Goal: Information Seeking & Learning: Learn about a topic

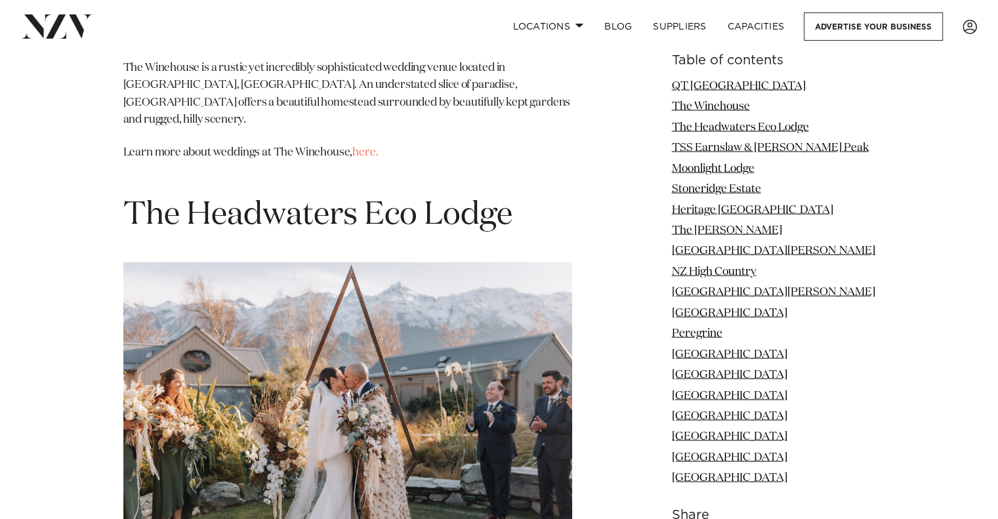
scroll to position [2653, 0]
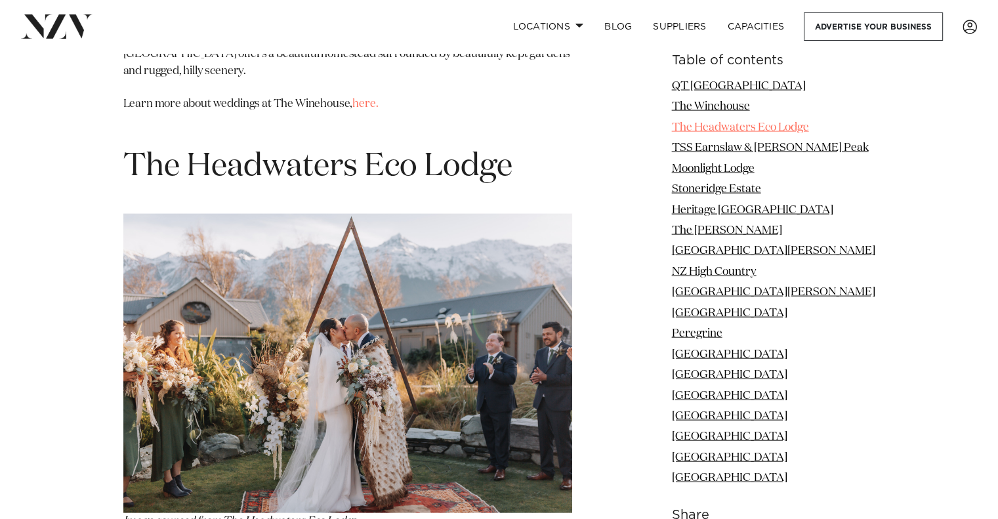
click at [758, 129] on link "The Headwaters Eco Lodge" at bounding box center [740, 126] width 137 height 11
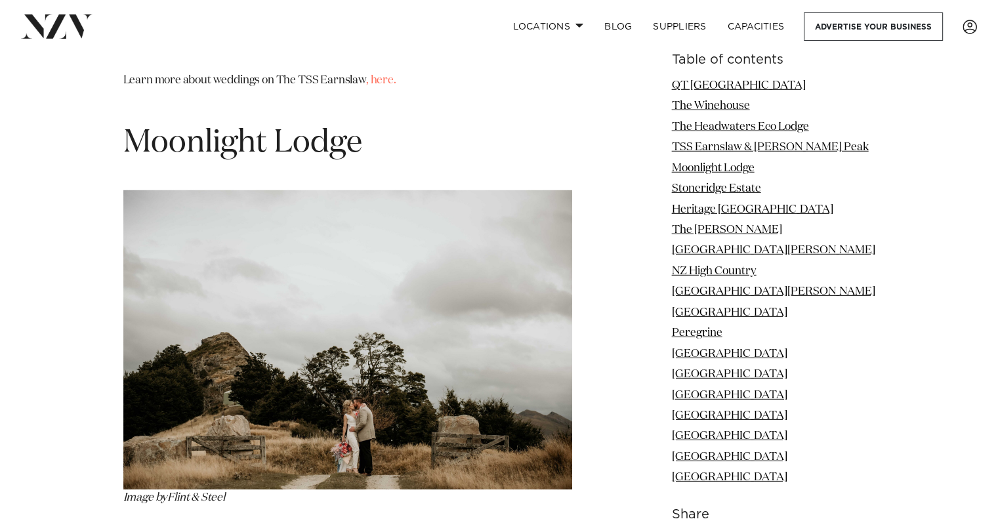
scroll to position [3869, 0]
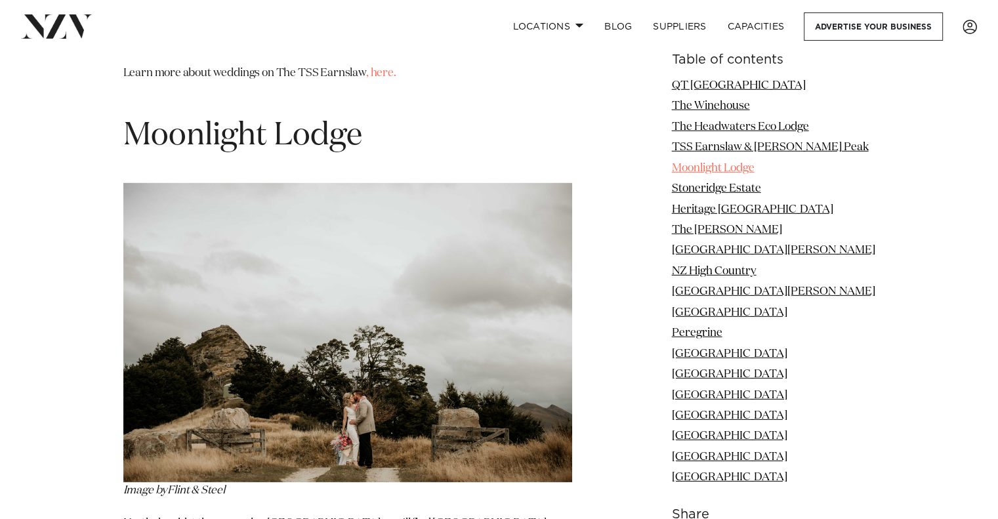
click at [754, 170] on link "Moonlight Lodge" at bounding box center [713, 168] width 83 height 11
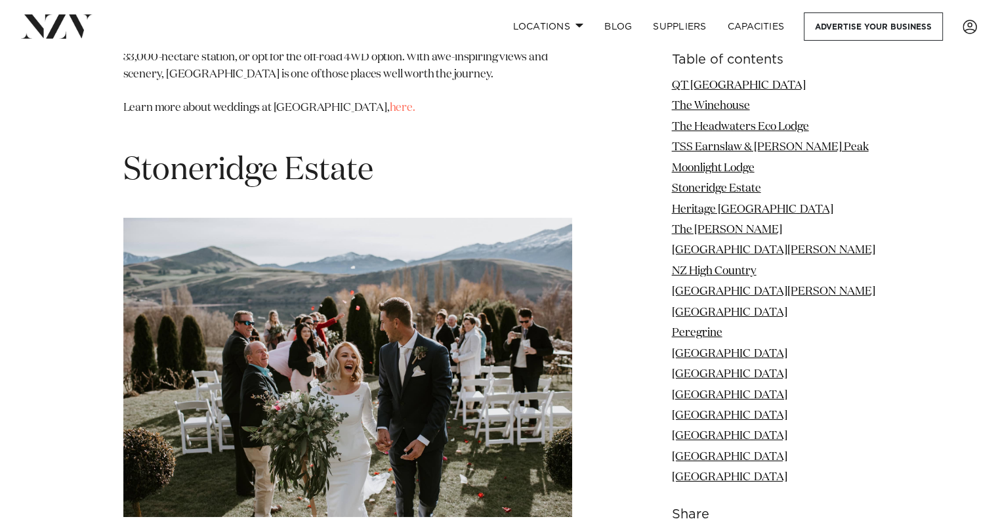
scroll to position [4326, 0]
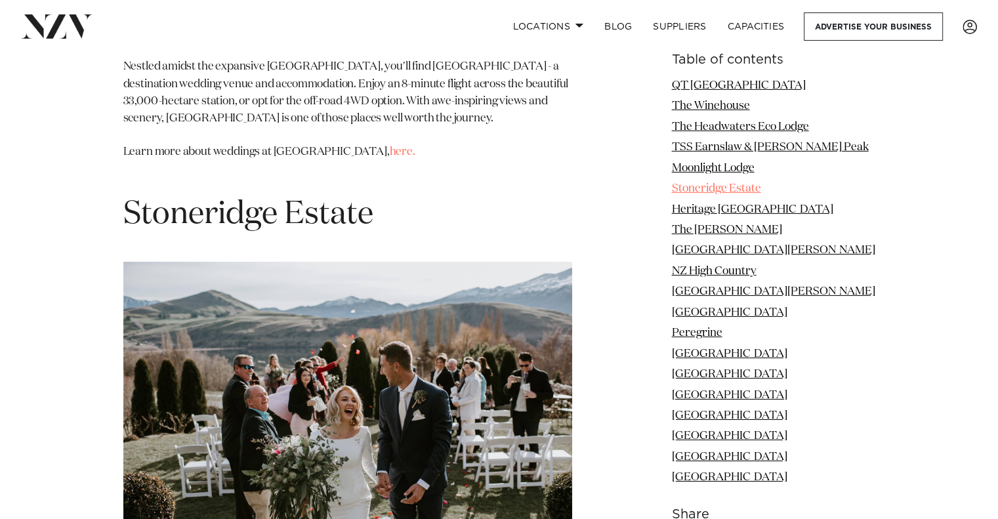
click at [754, 186] on link "Stoneridge Estate" at bounding box center [716, 188] width 89 height 11
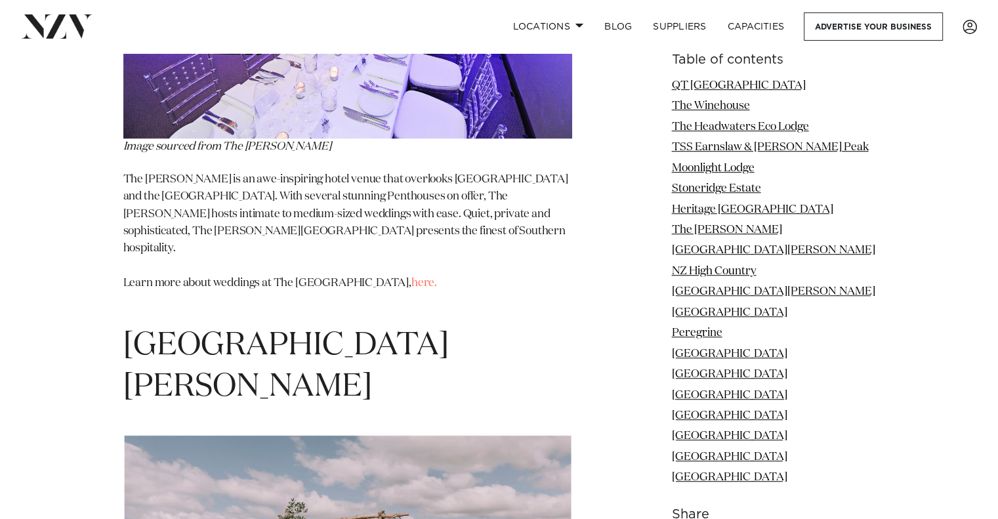
scroll to position [5926, 0]
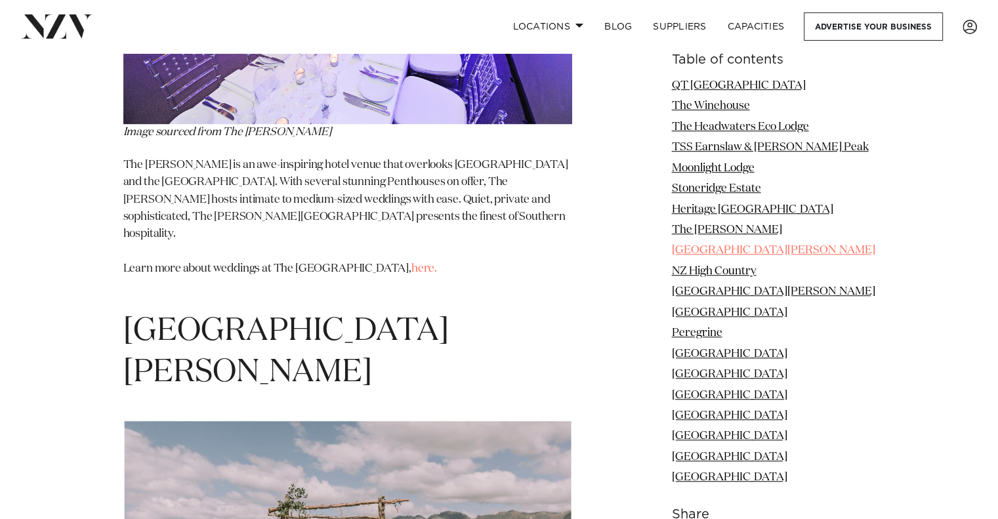
click at [779, 246] on link "Mt. Nicholas Station" at bounding box center [773, 250] width 203 height 11
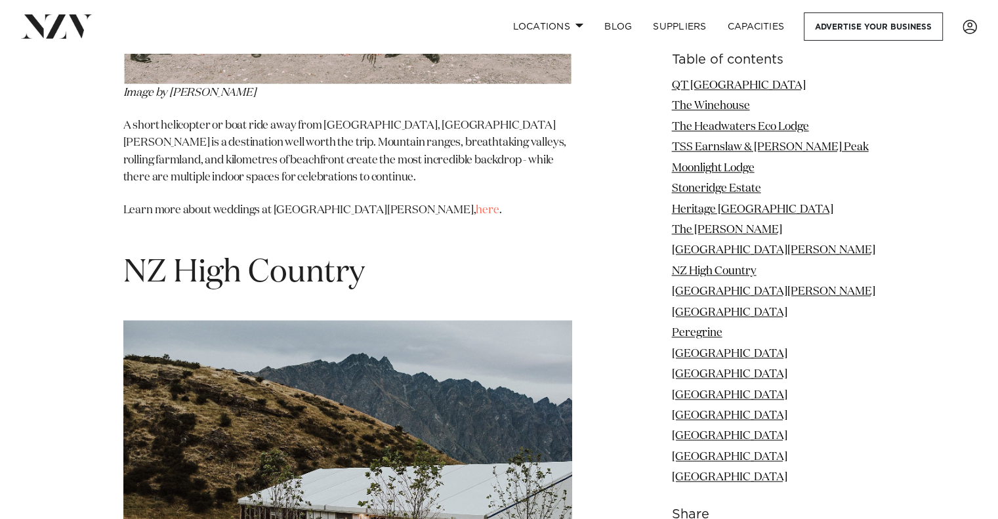
scroll to position [6561, 0]
click at [783, 246] on link "Mt. Nicholas Station" at bounding box center [773, 250] width 203 height 11
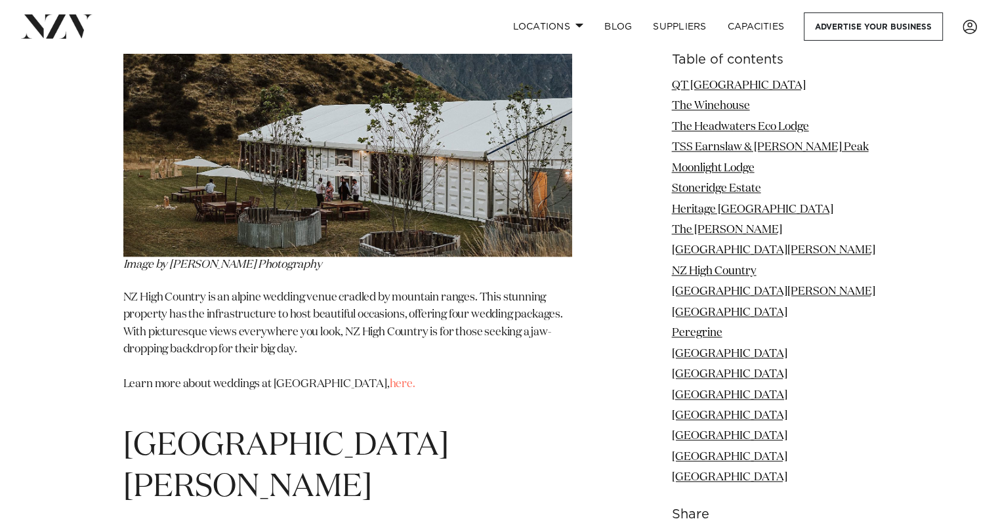
scroll to position [6928, 0]
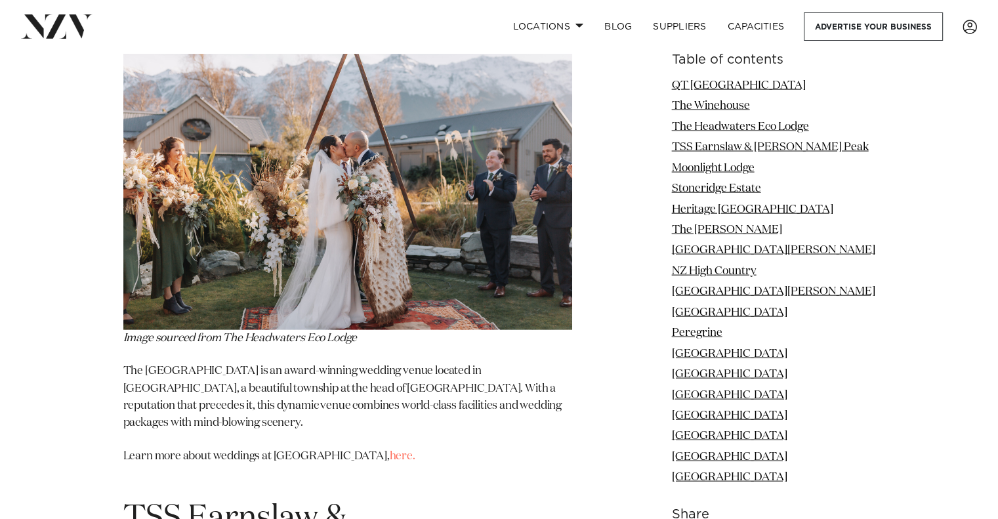
scroll to position [2845, 0]
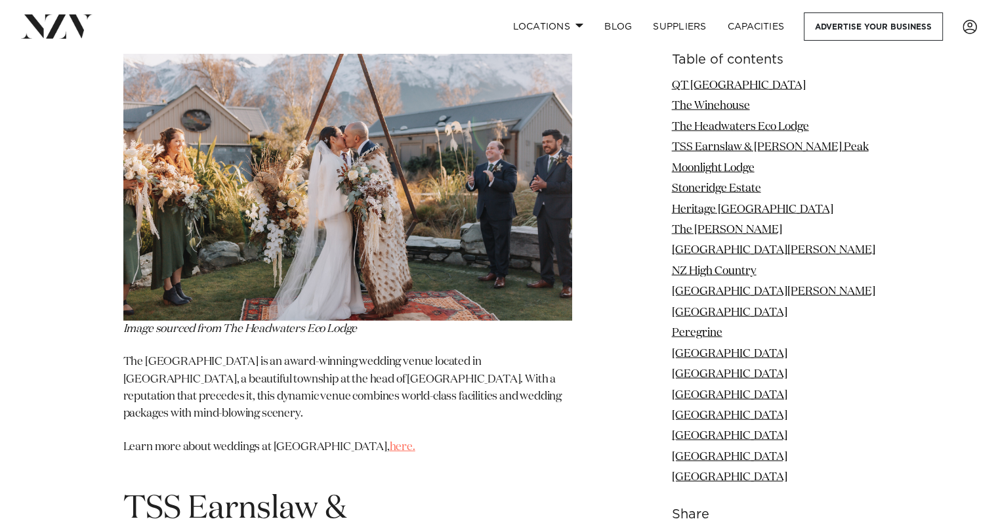
click at [411, 441] on link "here." at bounding box center [403, 446] width 26 height 11
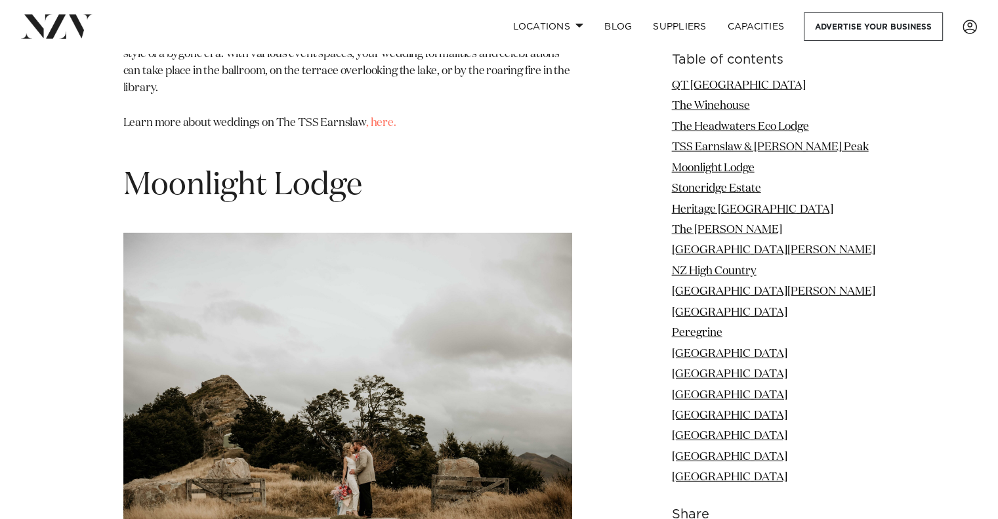
scroll to position [4089, 0]
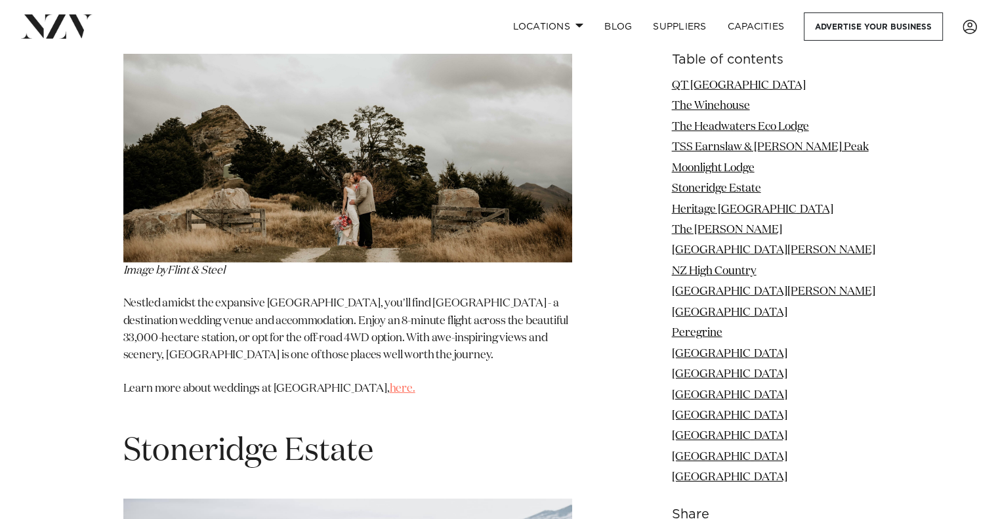
click at [390, 383] on link "here." at bounding box center [403, 388] width 26 height 11
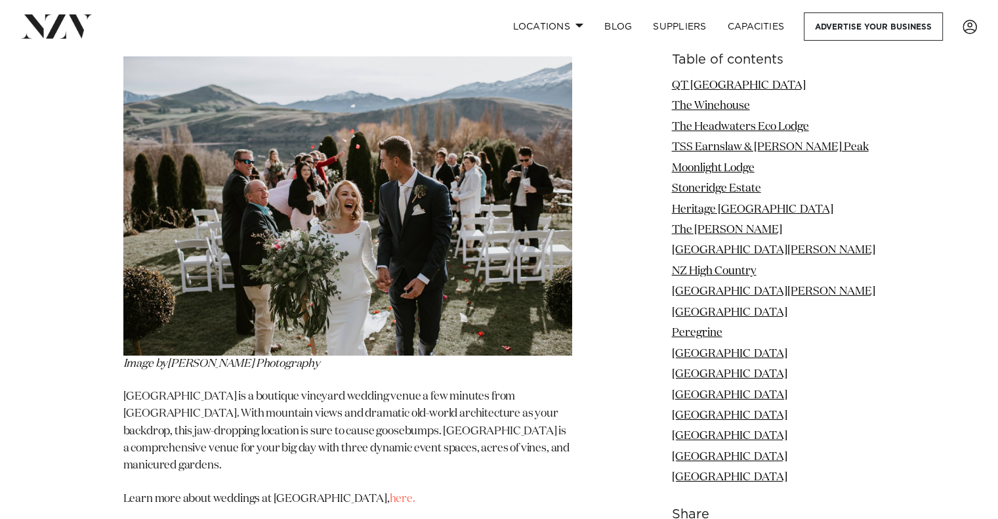
scroll to position [4530, 0]
click at [390, 494] on link "here." at bounding box center [403, 499] width 26 height 11
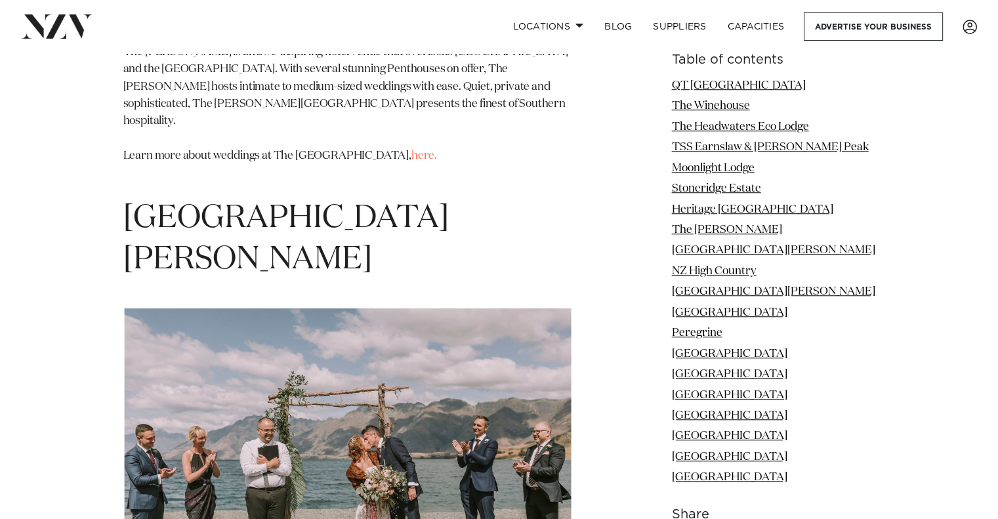
scroll to position [6358, 0]
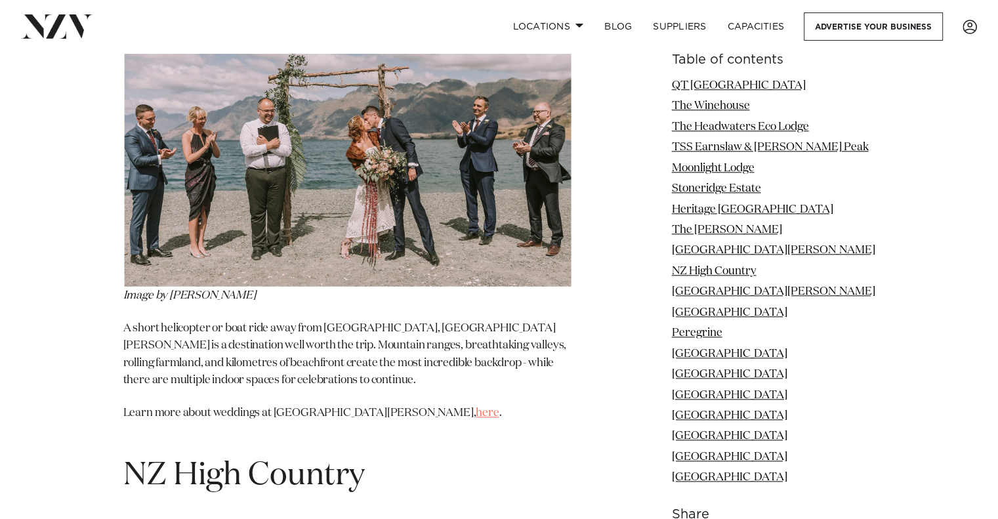
click at [476, 407] on link "here" at bounding box center [487, 412] width 23 height 11
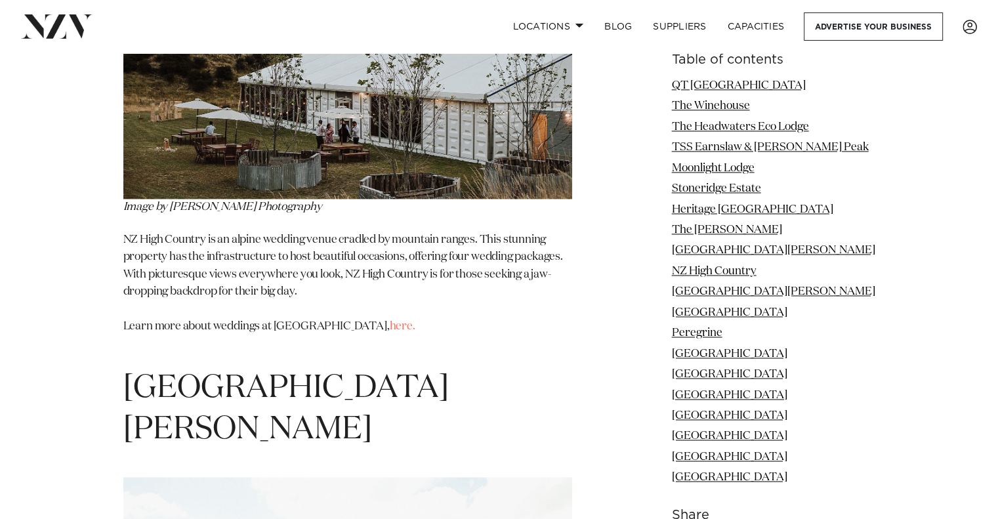
scroll to position [7194, 0]
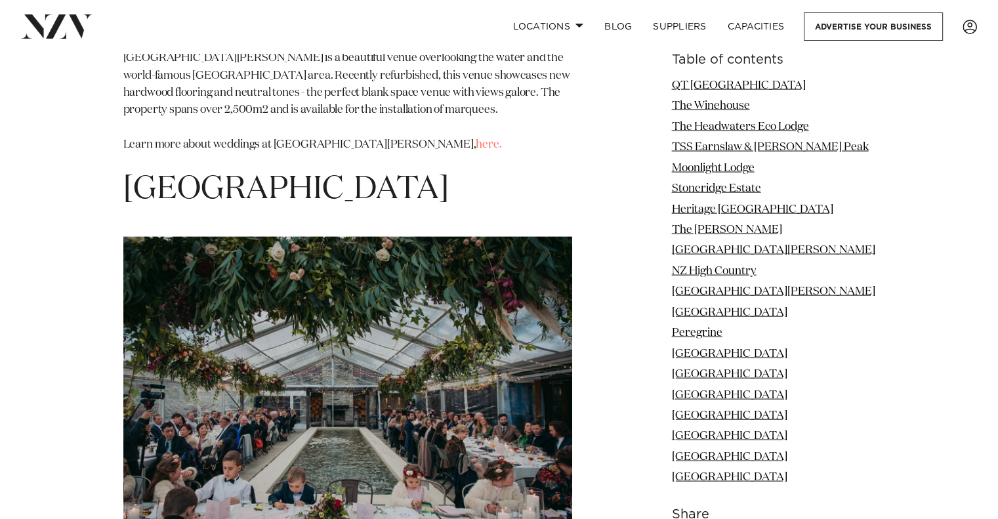
scroll to position [7741, 0]
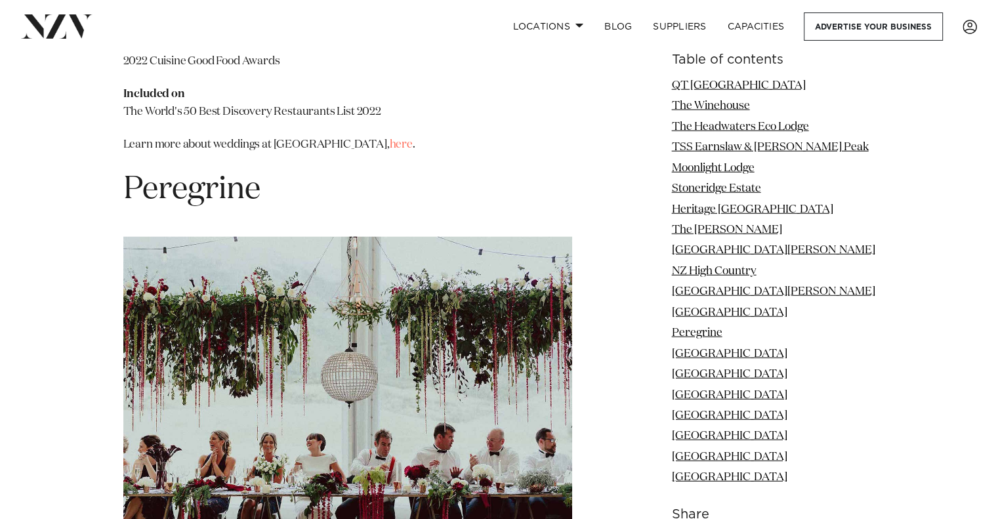
scroll to position [8361, 0]
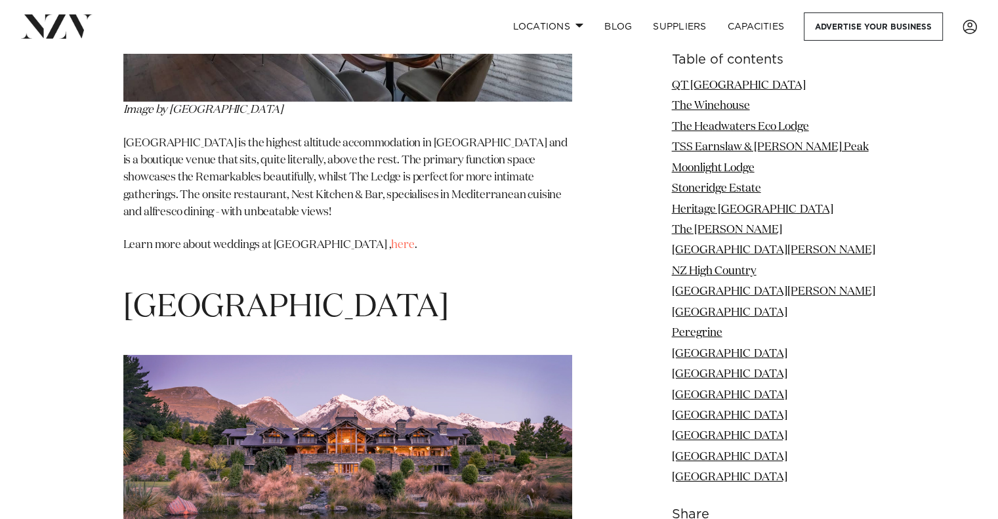
scroll to position [9324, 0]
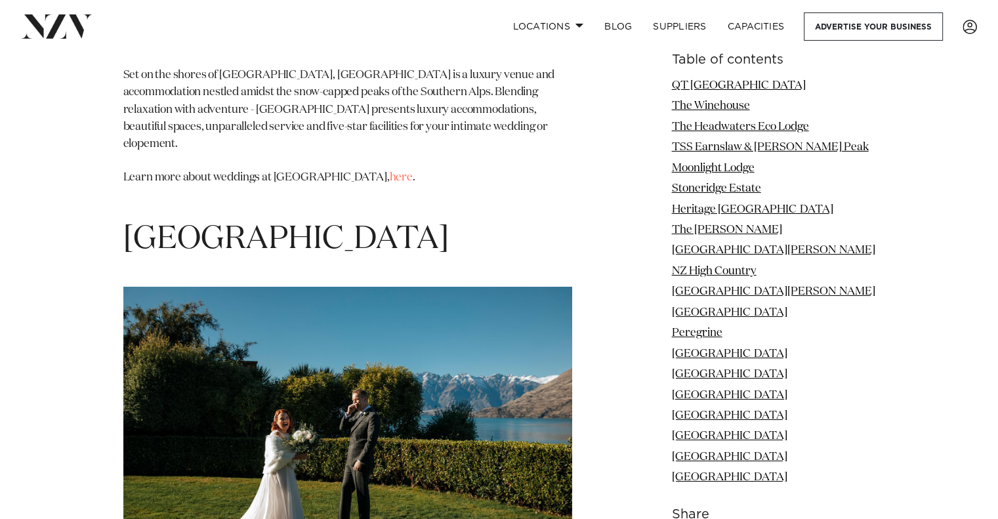
scroll to position [9882, 0]
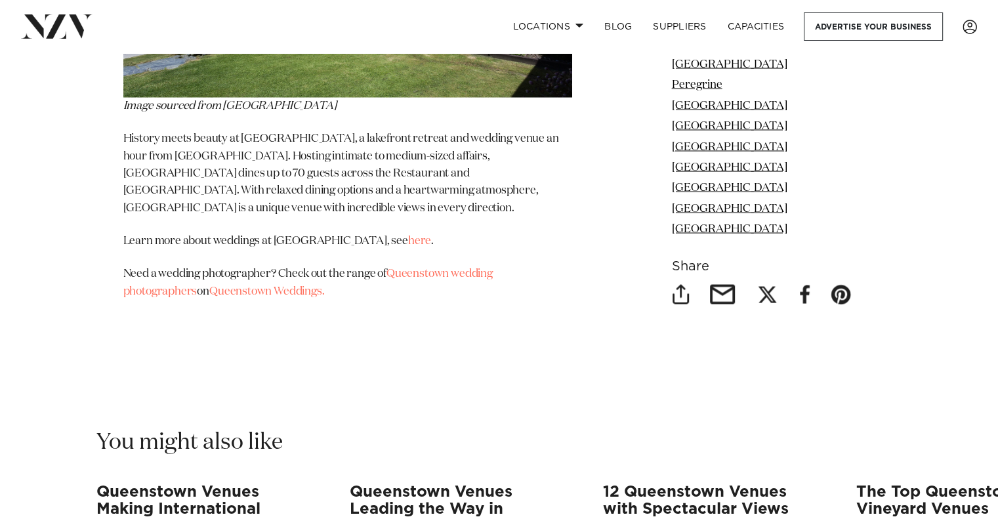
scroll to position [12491, 0]
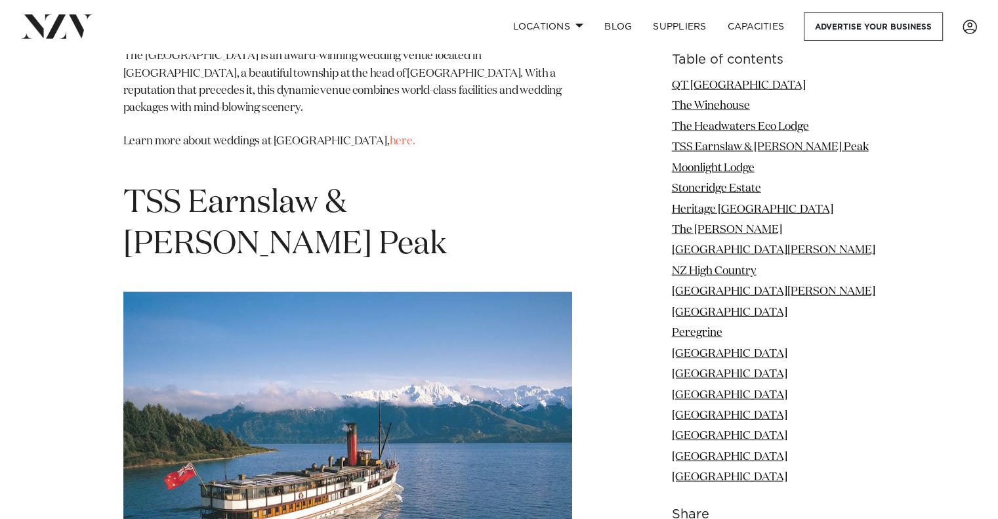
scroll to position [3209, 0]
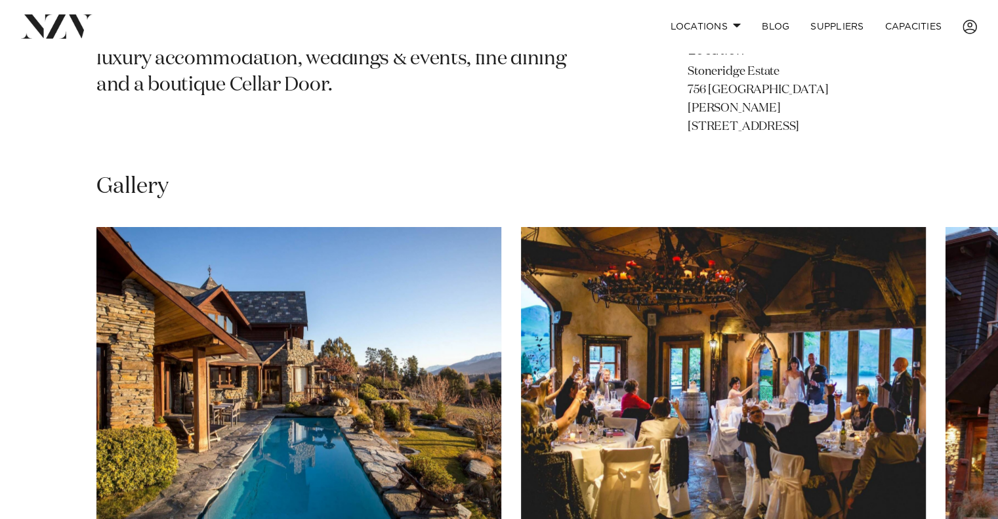
scroll to position [878, 0]
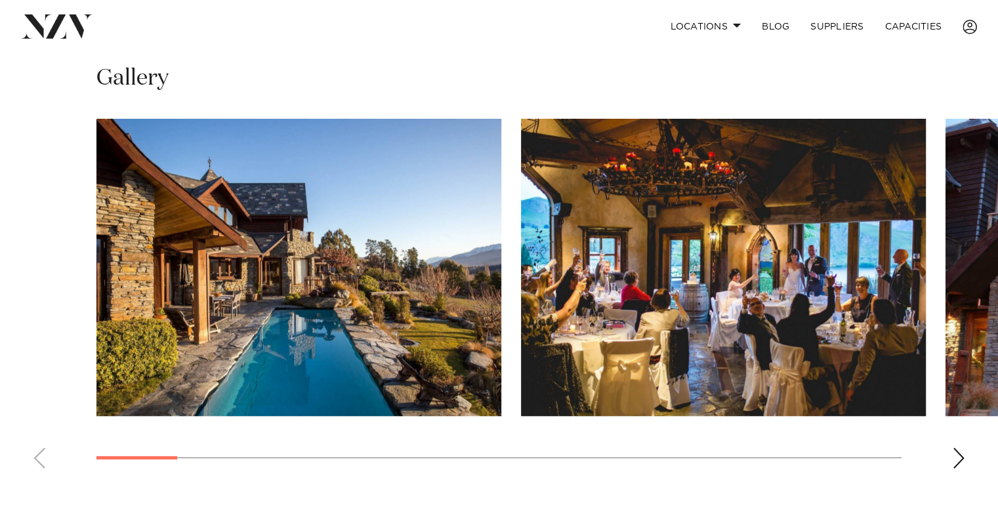
click at [962, 447] on div "Next slide" at bounding box center [958, 457] width 13 height 21
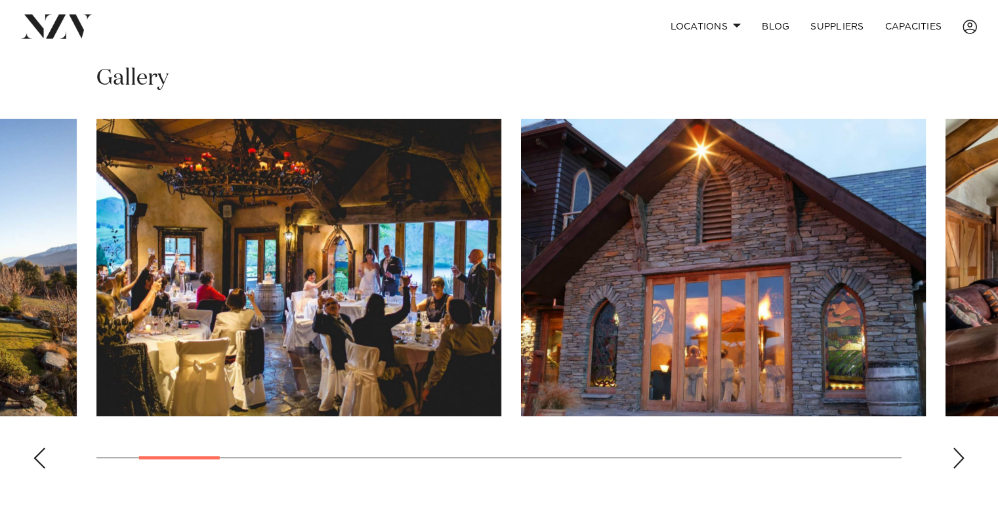
click at [962, 447] on div "Next slide" at bounding box center [958, 457] width 13 height 21
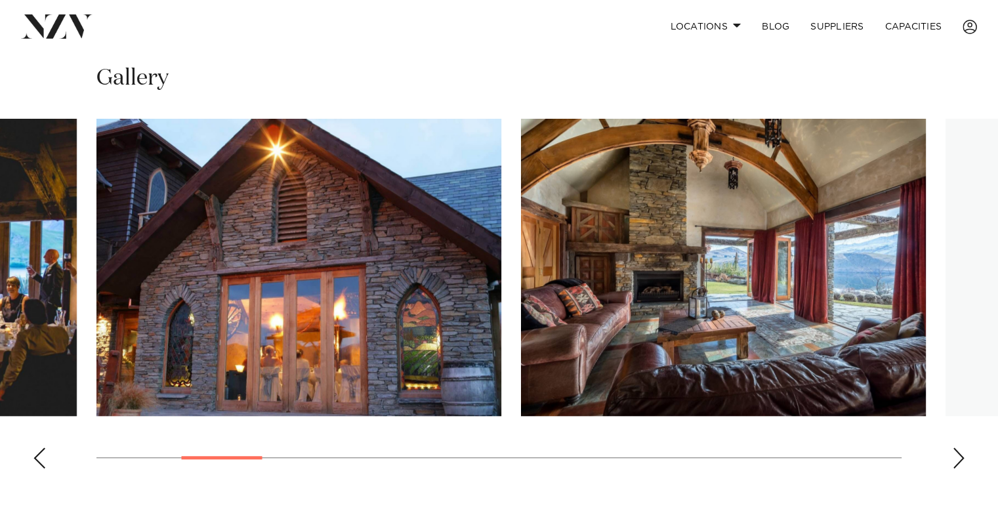
click at [962, 447] on div "Next slide" at bounding box center [958, 457] width 13 height 21
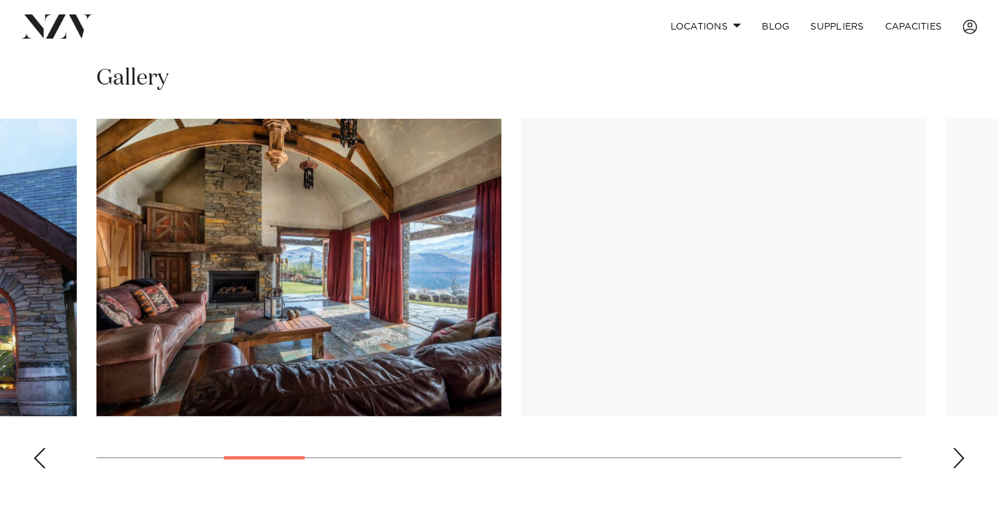
click at [962, 447] on div "Next slide" at bounding box center [958, 457] width 13 height 21
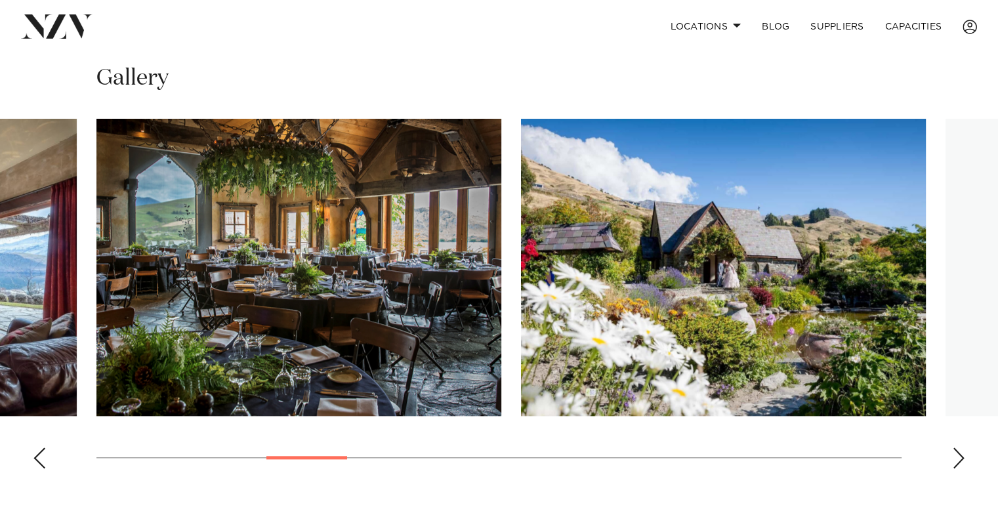
click at [962, 447] on div "Next slide" at bounding box center [958, 457] width 13 height 21
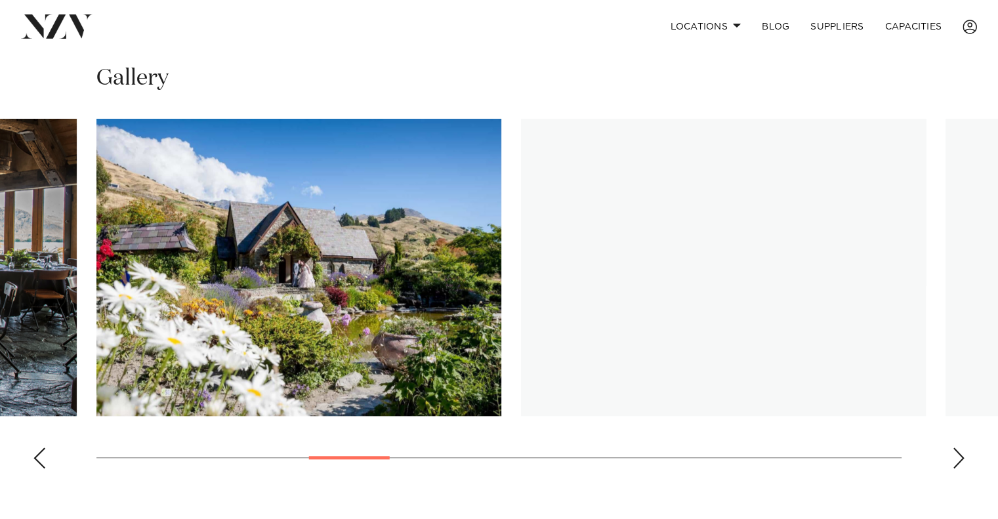
click at [962, 447] on div "Next slide" at bounding box center [958, 457] width 13 height 21
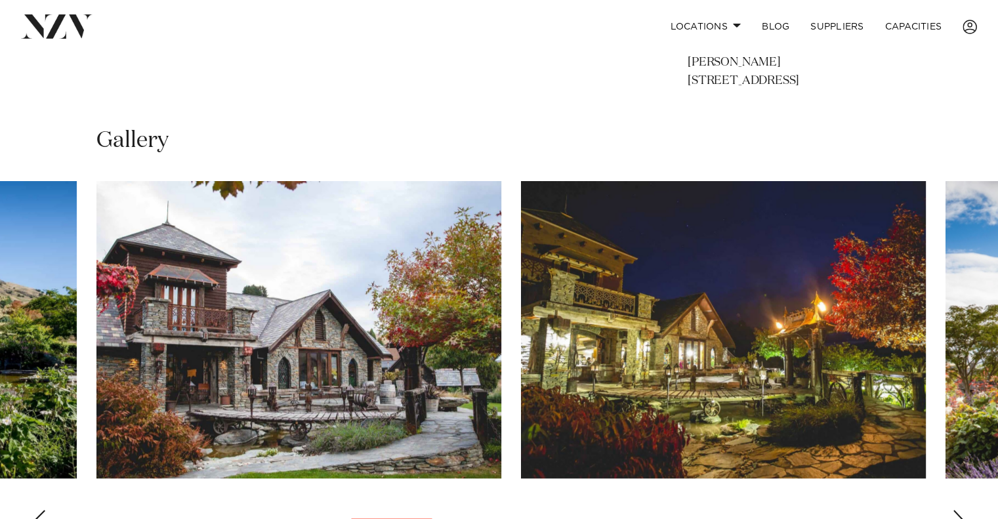
scroll to position [847, 0]
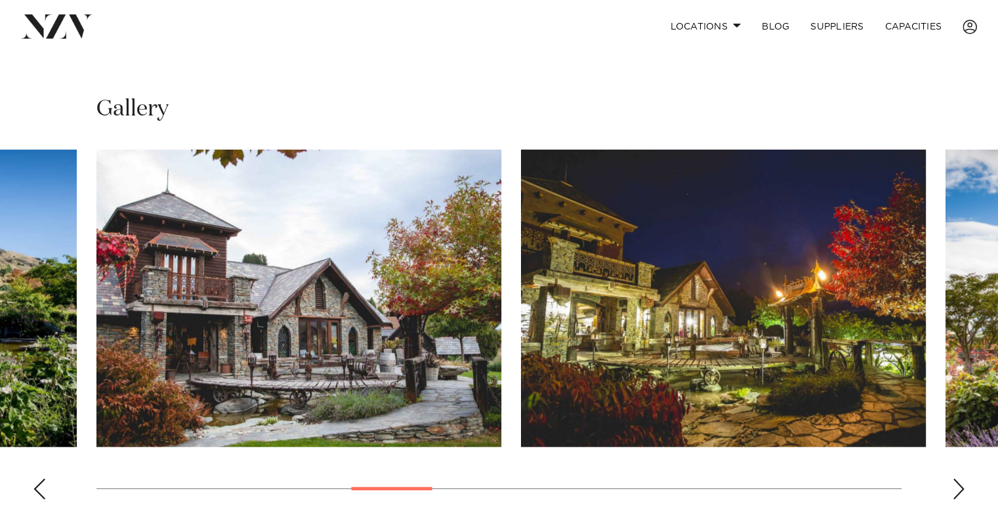
click at [958, 478] on div "Next slide" at bounding box center [958, 488] width 13 height 21
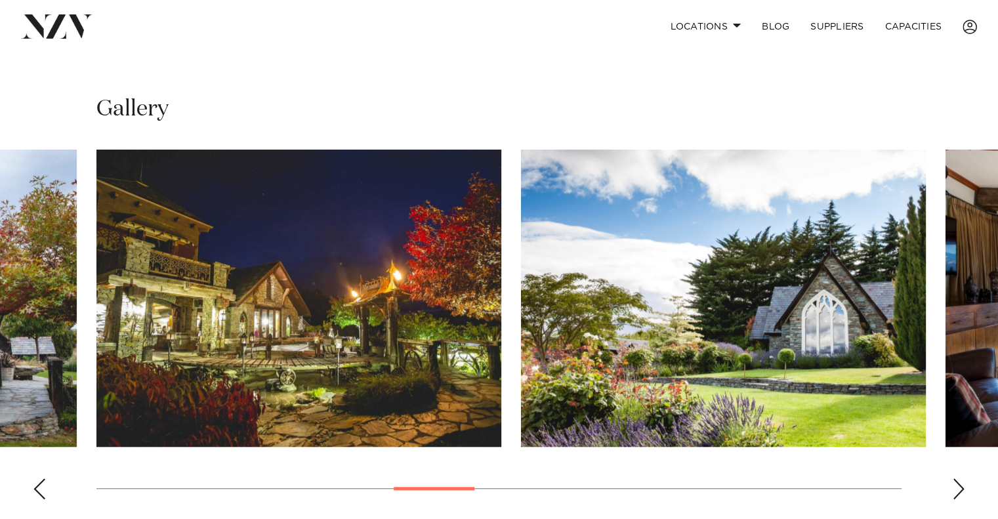
click at [958, 478] on div "Next slide" at bounding box center [958, 488] width 13 height 21
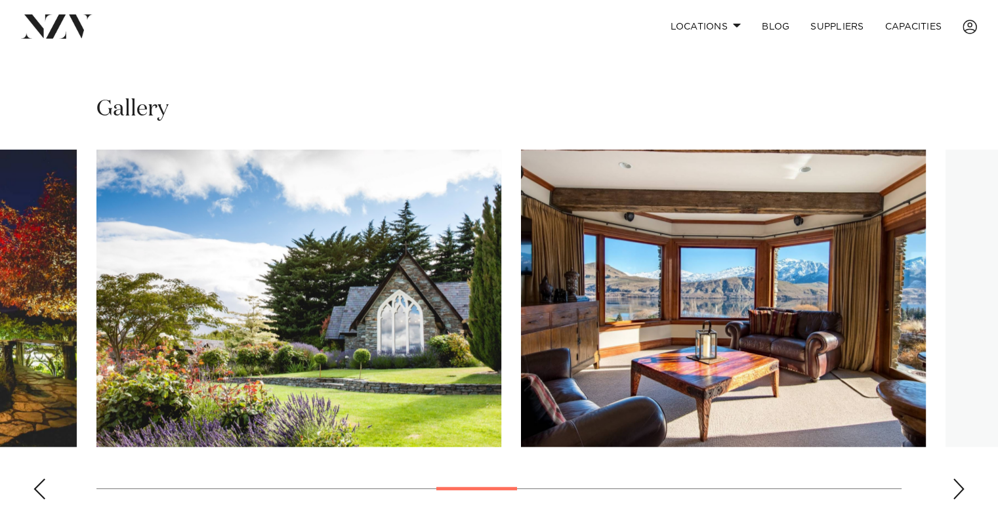
click at [958, 478] on div "Next slide" at bounding box center [958, 488] width 13 height 21
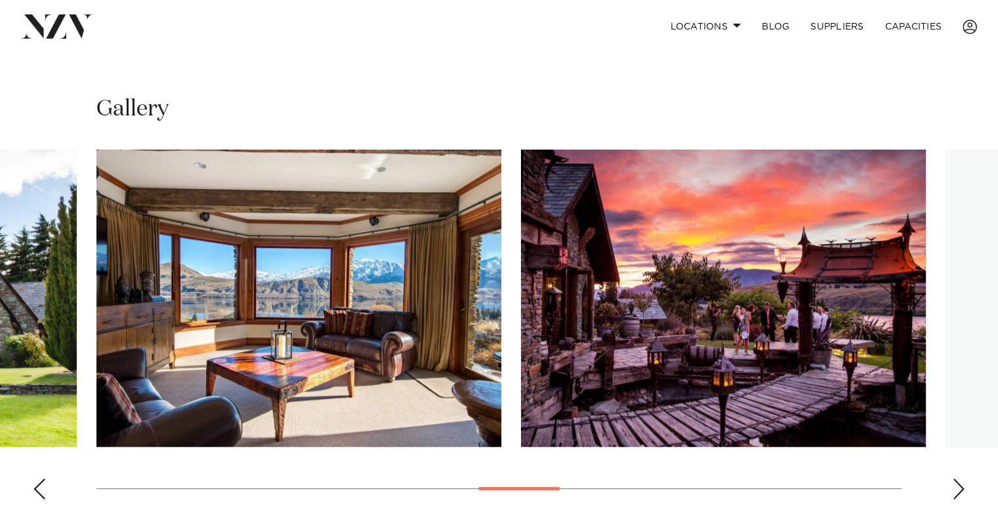
click at [958, 478] on div "Next slide" at bounding box center [958, 488] width 13 height 21
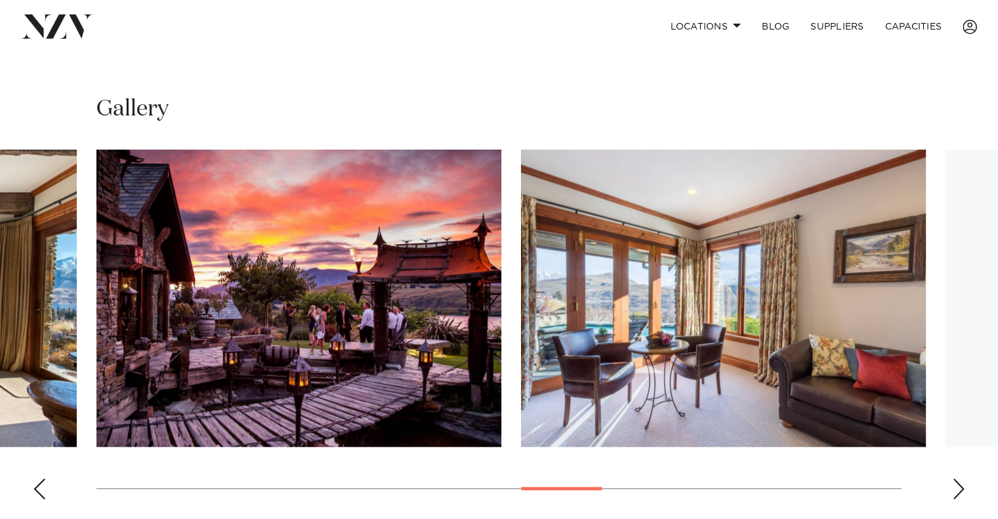
click at [958, 478] on div "Next slide" at bounding box center [958, 488] width 13 height 21
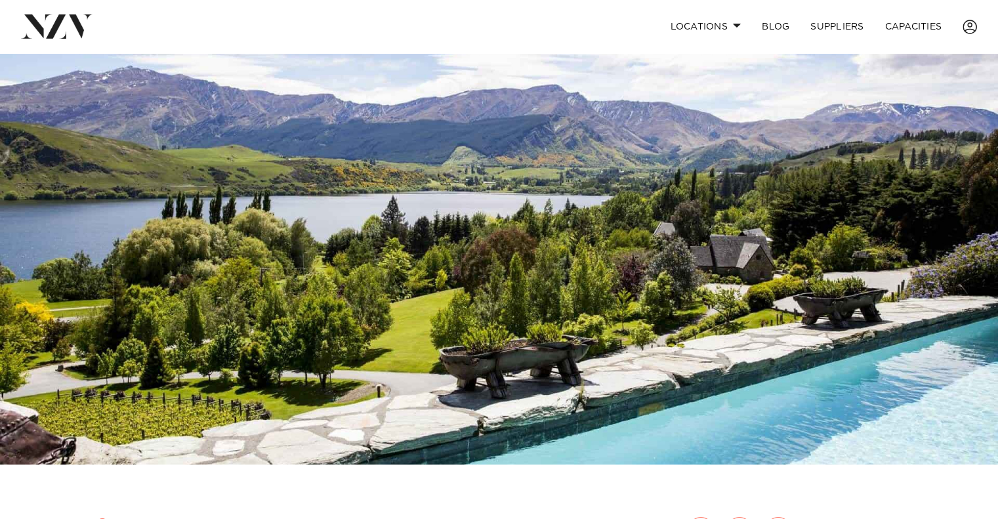
scroll to position [0, 0]
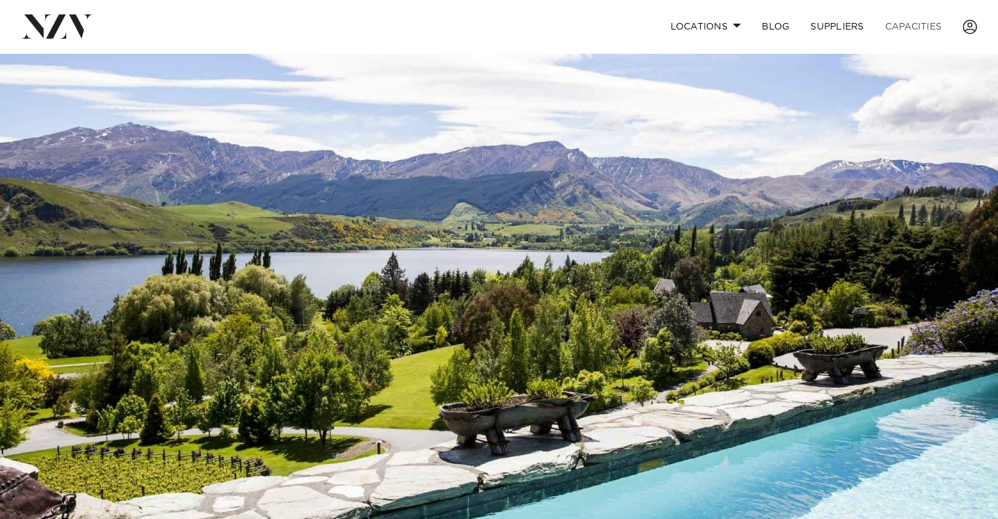
click at [915, 30] on link "Capacities" at bounding box center [913, 26] width 78 height 28
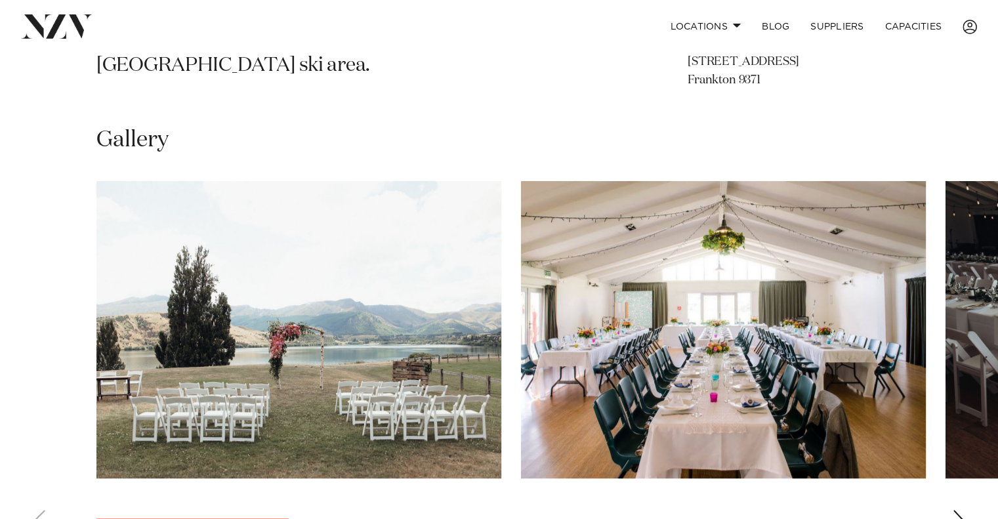
scroll to position [832, 0]
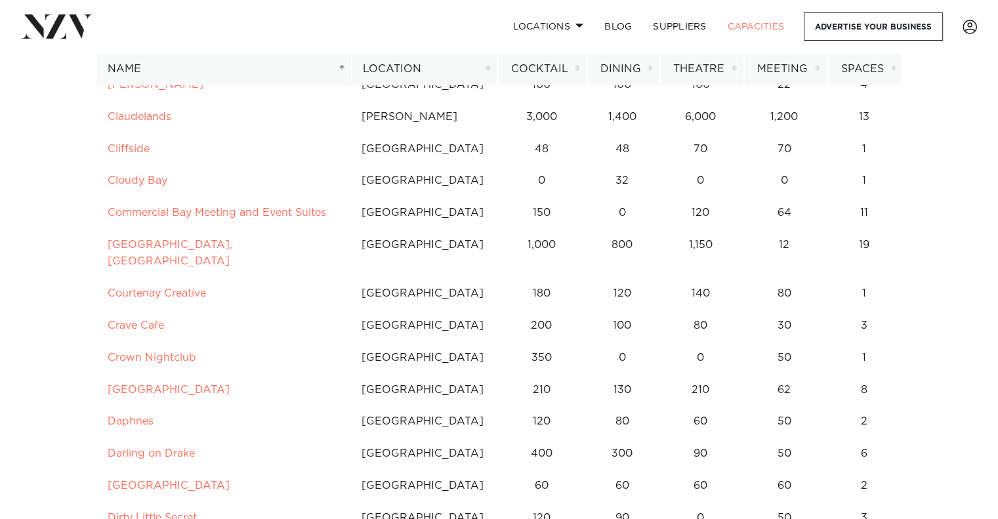
scroll to position [1734, 0]
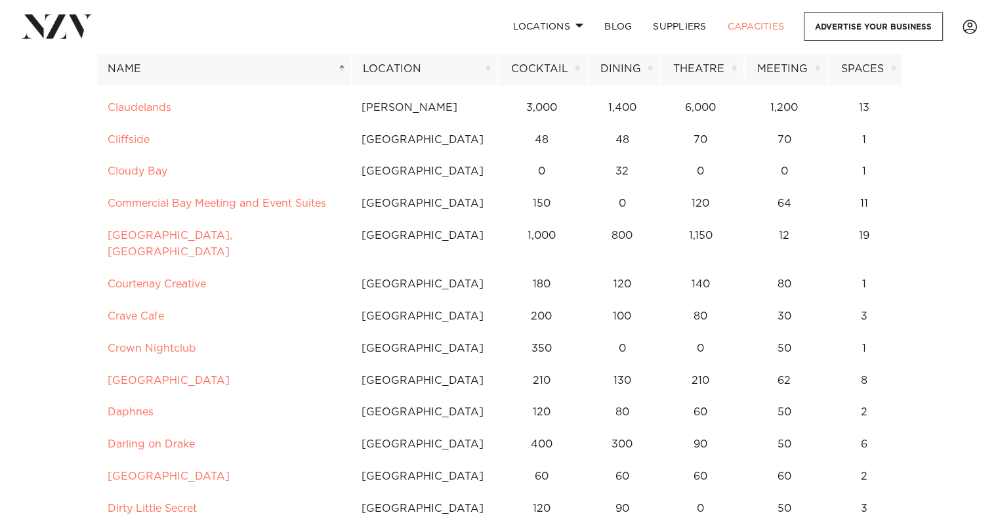
click at [640, 66] on th "Dining" at bounding box center [623, 69] width 72 height 32
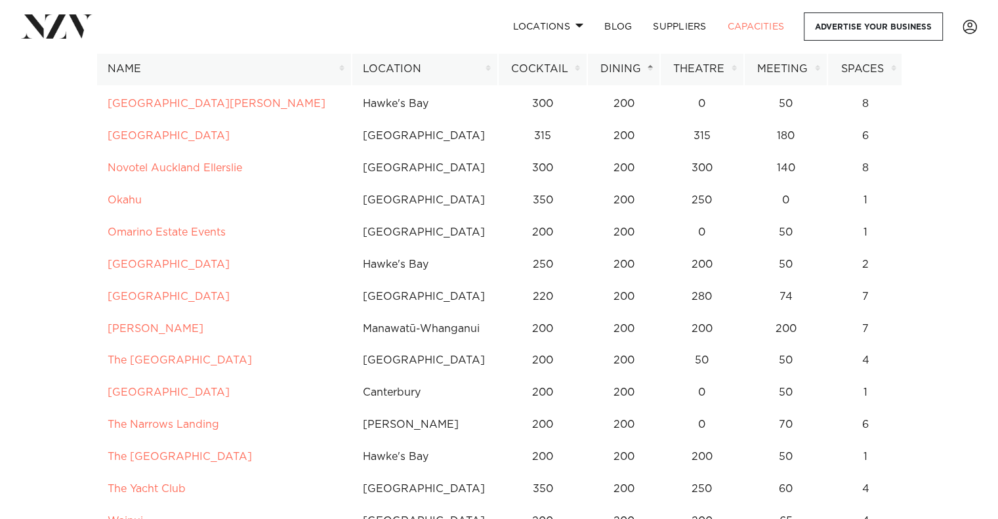
scroll to position [7399, 0]
click at [459, 73] on th "Location" at bounding box center [425, 69] width 146 height 32
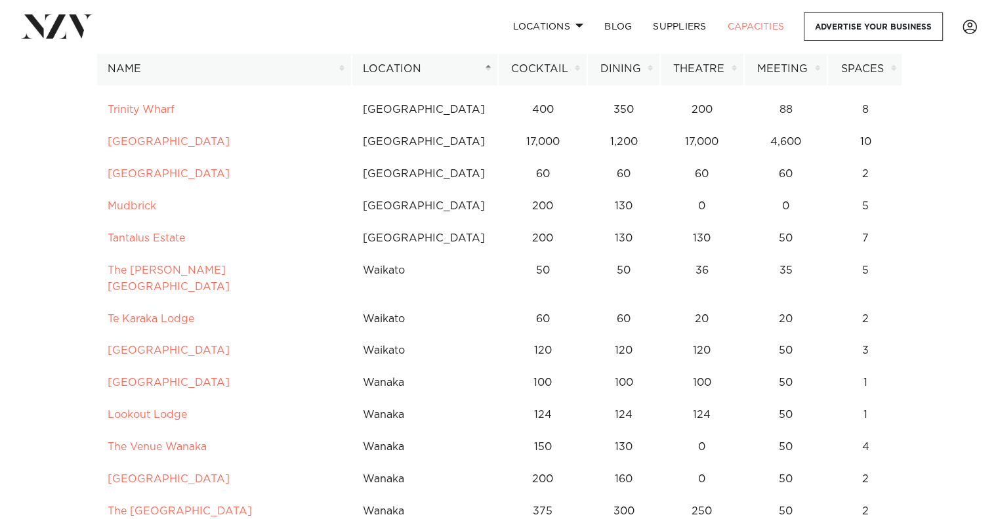
scroll to position [8969, 0]
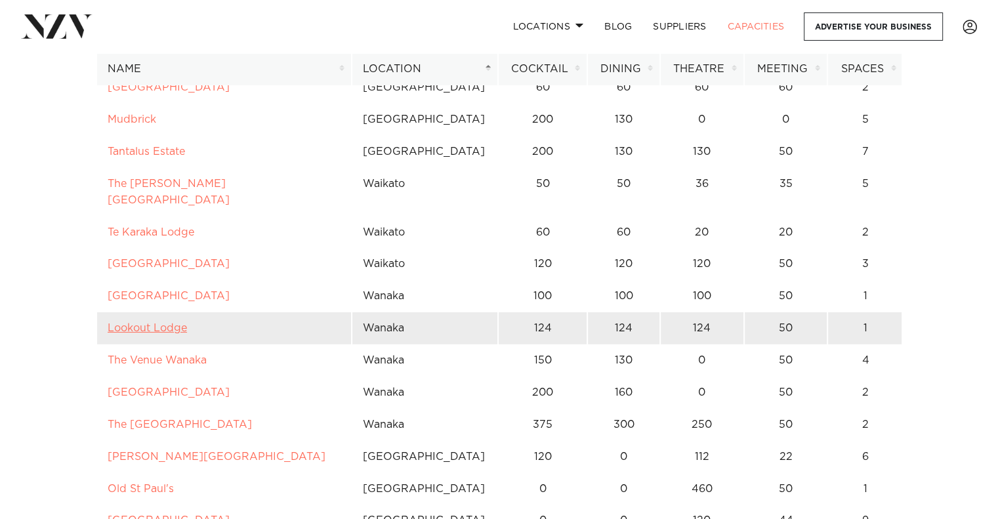
click at [163, 323] on link "Lookout Lodge" at bounding box center [147, 328] width 79 height 10
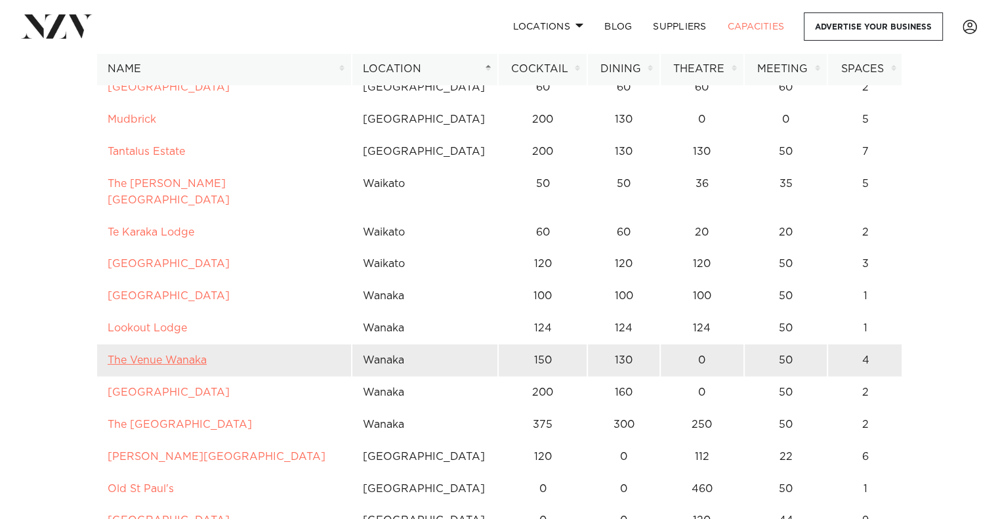
click at [189, 355] on link "The Venue Wanaka" at bounding box center [157, 360] width 99 height 10
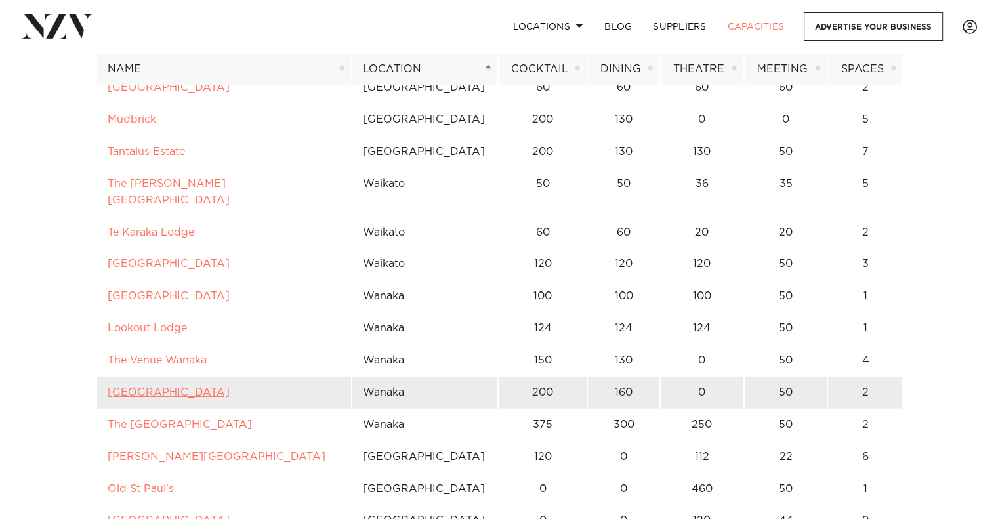
click at [179, 387] on link "Glendhu Station" at bounding box center [169, 392] width 122 height 10
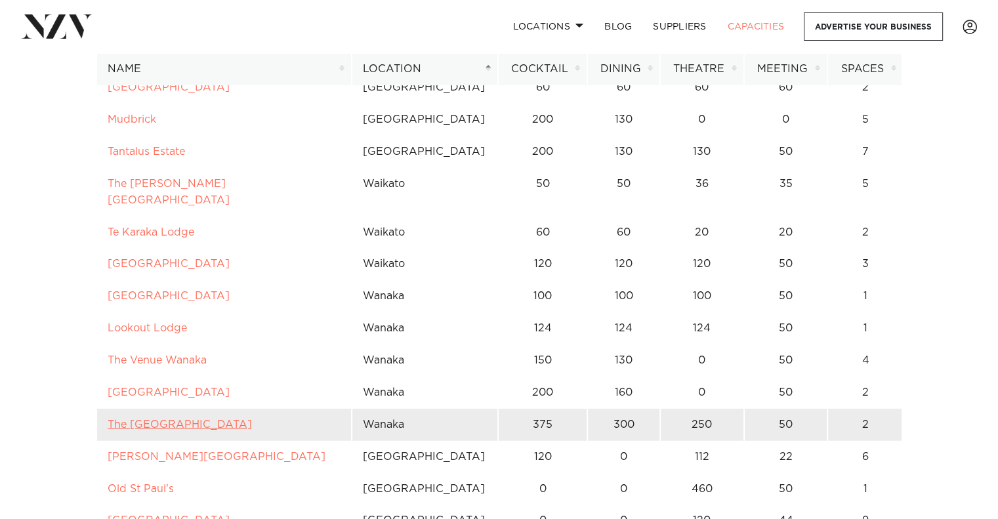
click at [151, 419] on link "The Rippon Hall" at bounding box center [180, 424] width 144 height 10
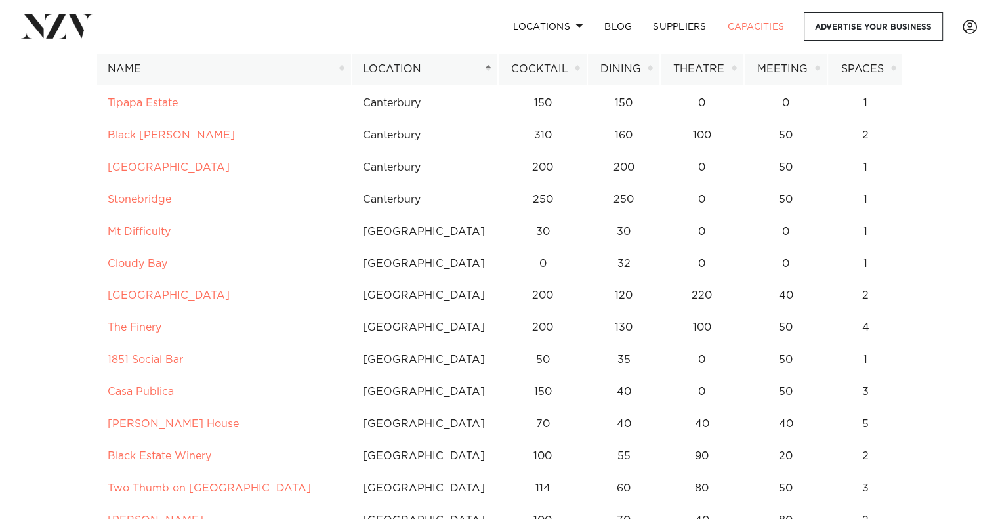
scroll to position [4405, 0]
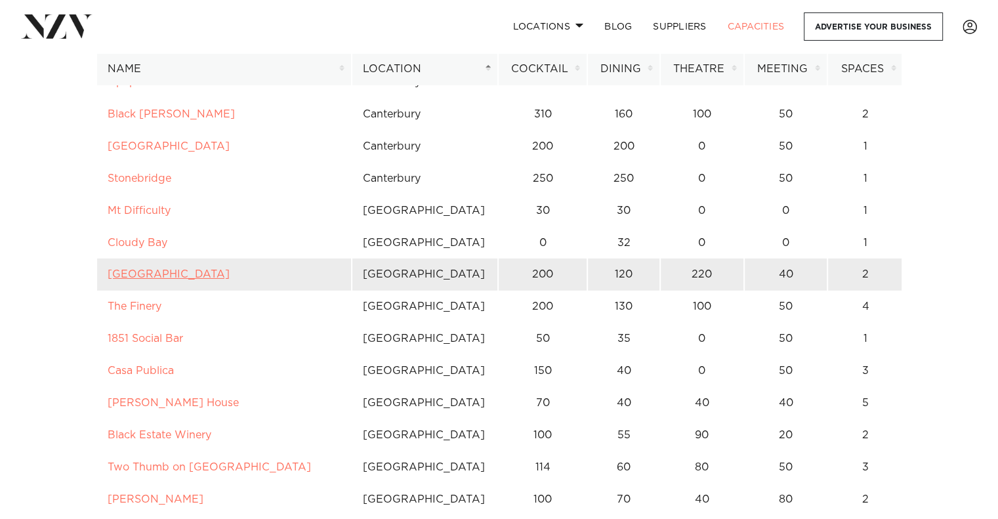
click at [165, 269] on link "Marsden Lake Resort" at bounding box center [169, 274] width 122 height 10
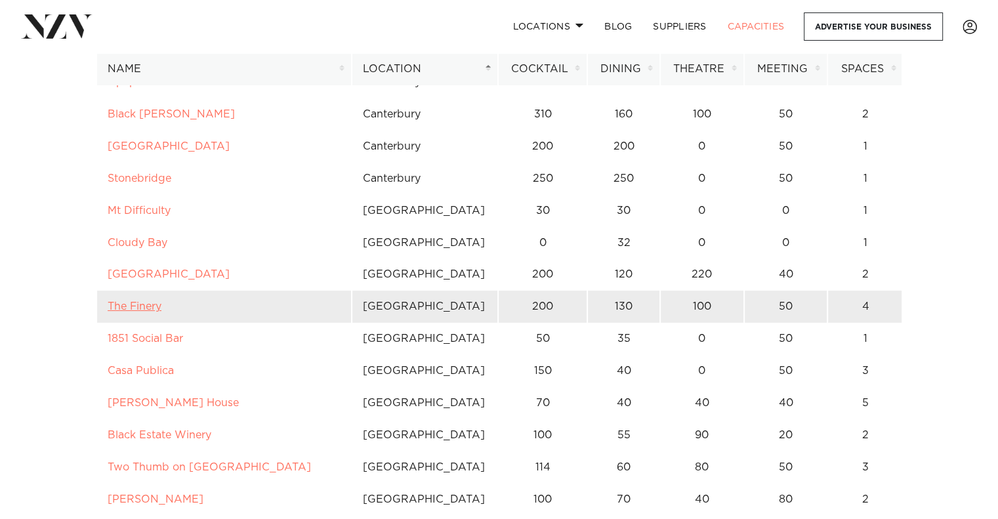
click at [150, 301] on link "The Finery" at bounding box center [135, 306] width 54 height 10
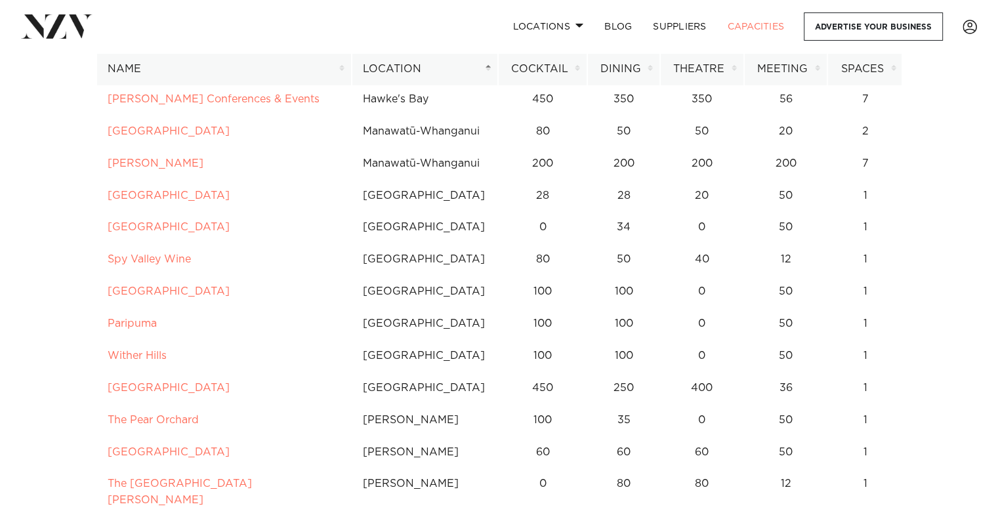
scroll to position [6748, 0]
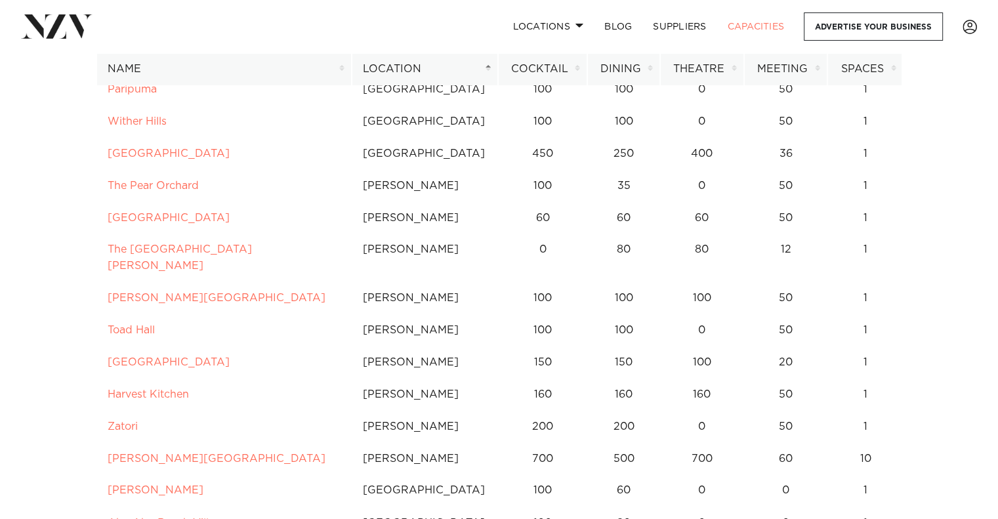
click at [150, 314] on td "Toad Hall" at bounding box center [223, 330] width 255 height 32
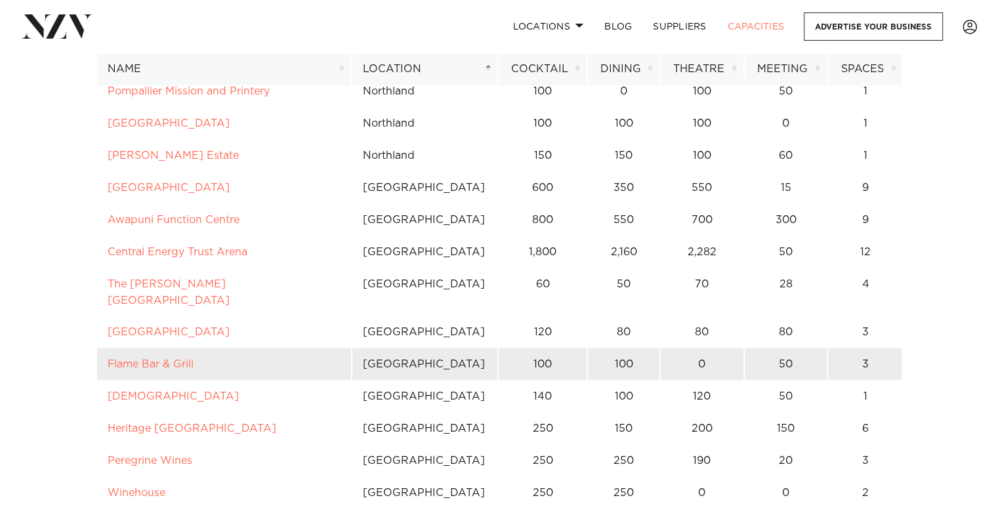
scroll to position [7635, 0]
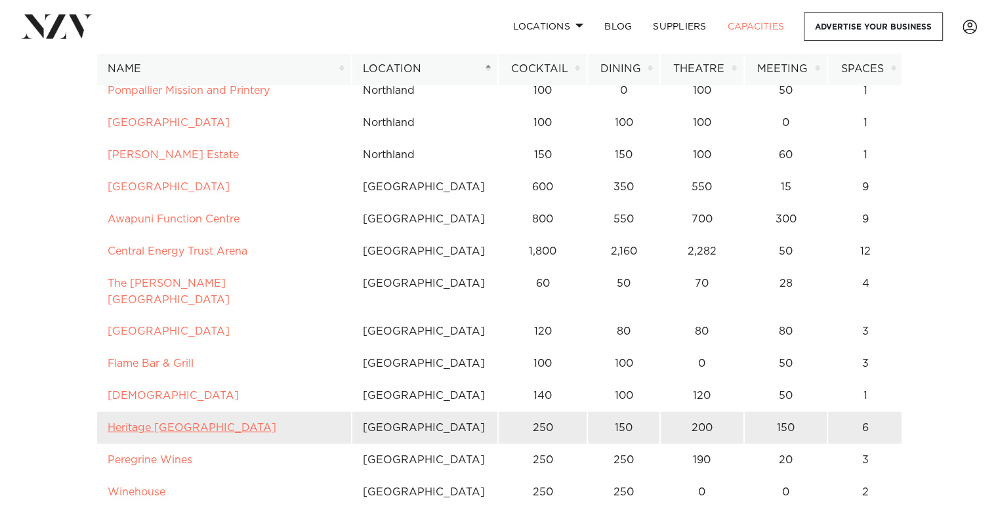
click at [171, 422] on link "Heritage Queenstown" at bounding box center [192, 427] width 169 height 10
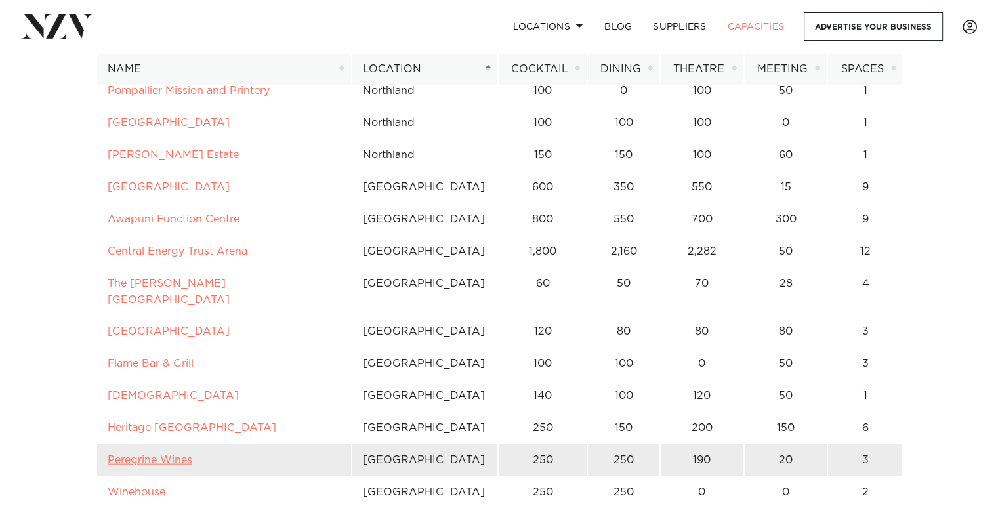
click at [173, 455] on link "Peregrine Wines" at bounding box center [150, 460] width 85 height 10
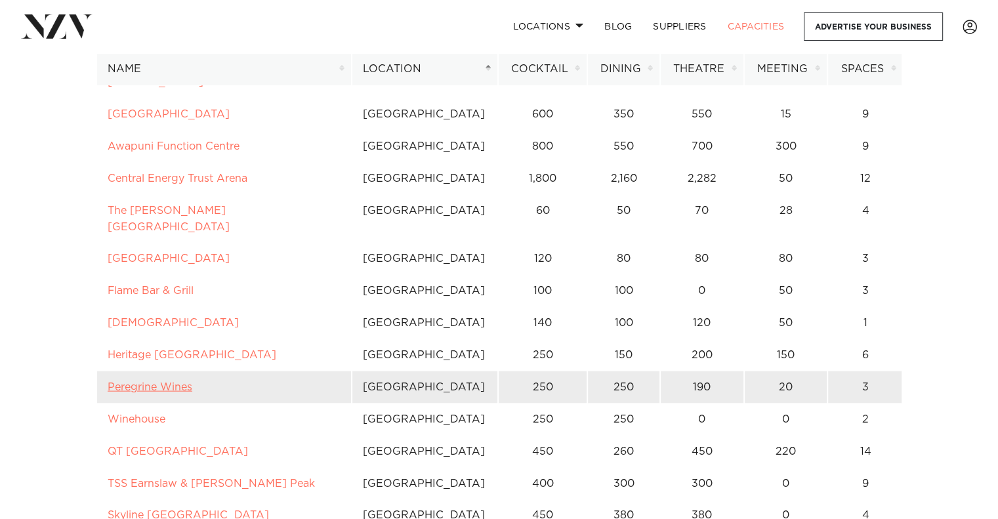
scroll to position [7724, 0]
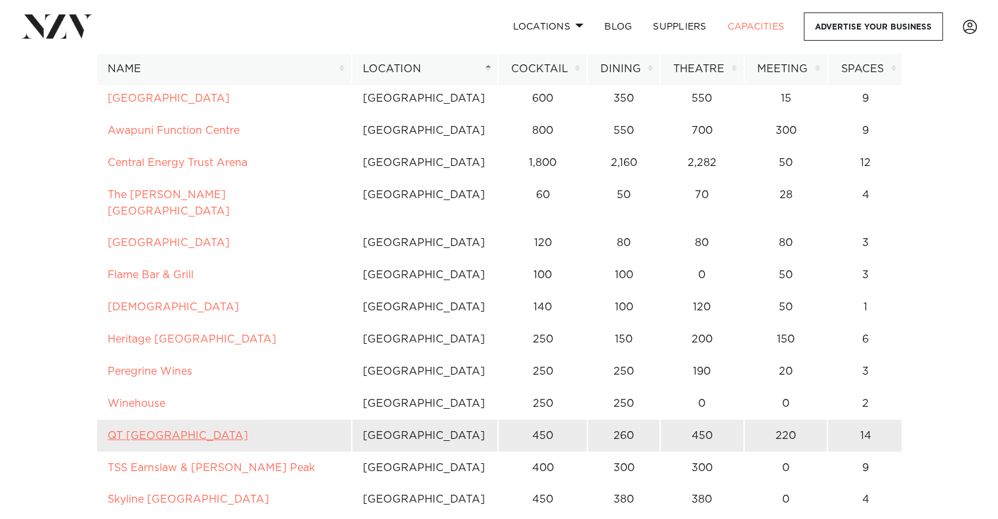
click at [153, 430] on link "QT Queenstown" at bounding box center [178, 435] width 140 height 10
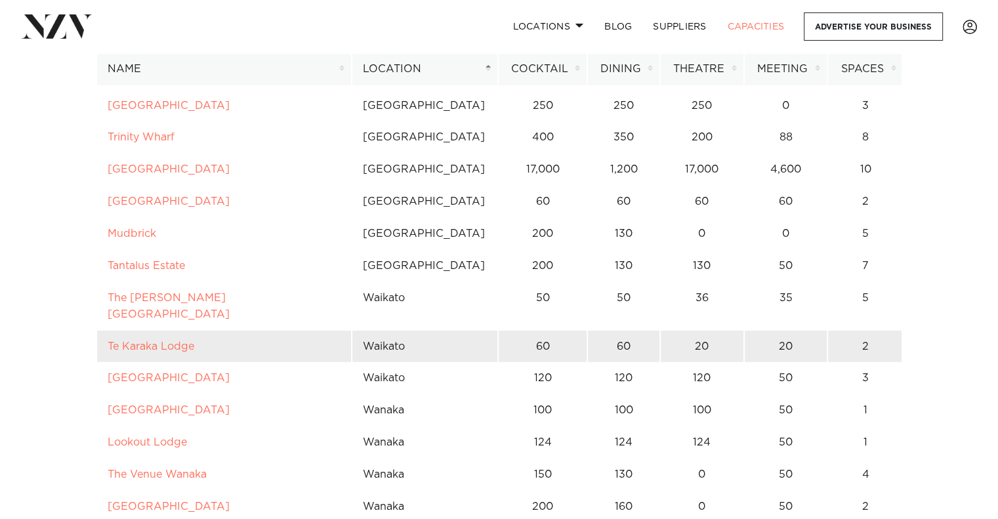
scroll to position [8894, 0]
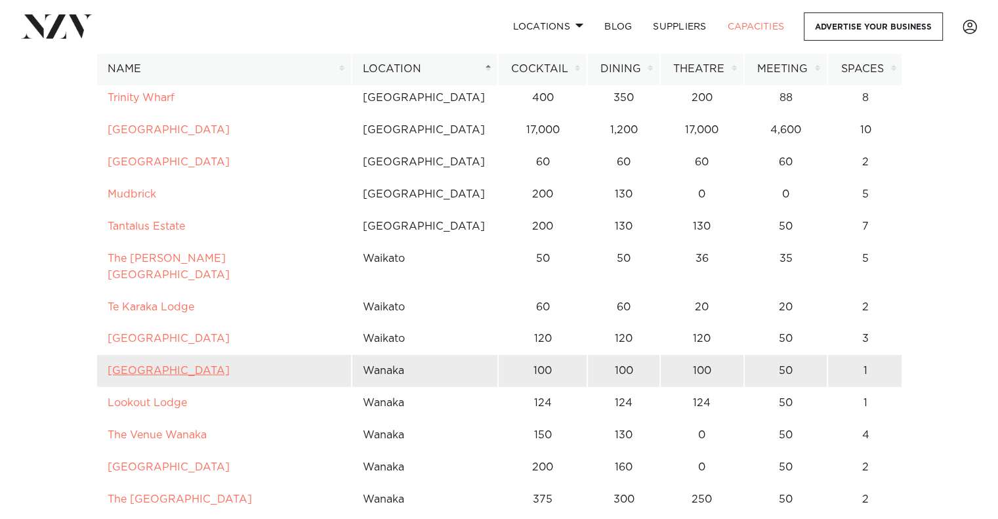
click at [171, 365] on link "Dublin Bay Wanaka" at bounding box center [169, 370] width 122 height 10
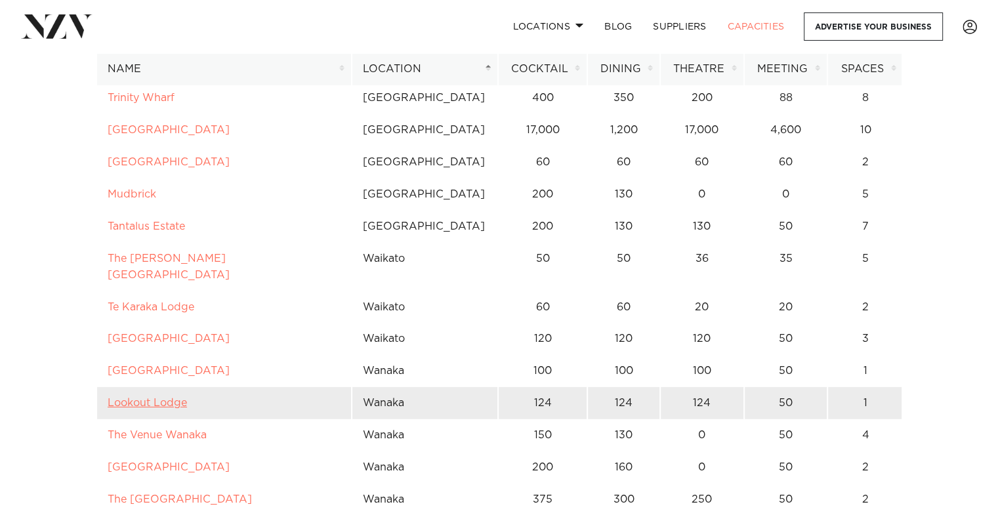
click at [146, 397] on link "Lookout Lodge" at bounding box center [147, 402] width 79 height 10
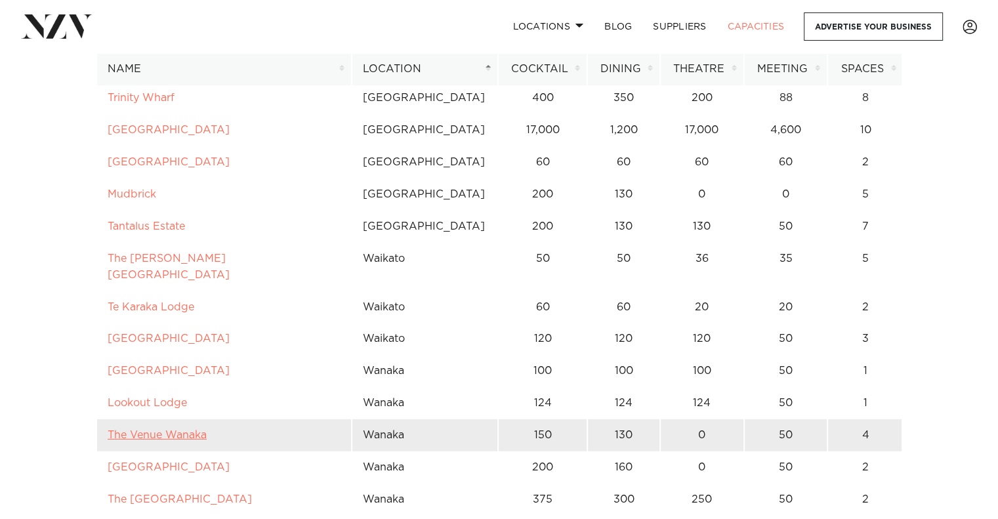
click at [163, 430] on link "The Venue Wanaka" at bounding box center [157, 435] width 99 height 10
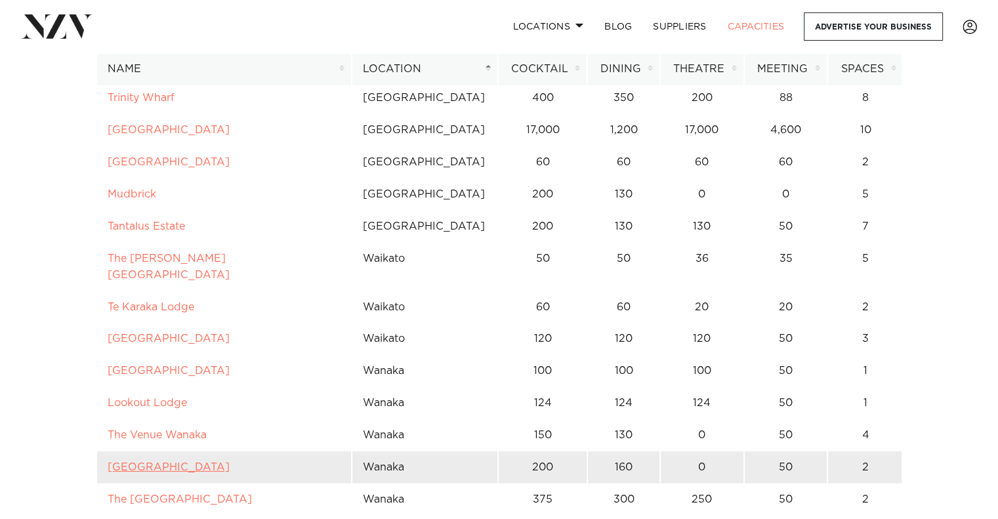
click at [181, 462] on link "Glendhu Station" at bounding box center [169, 467] width 122 height 10
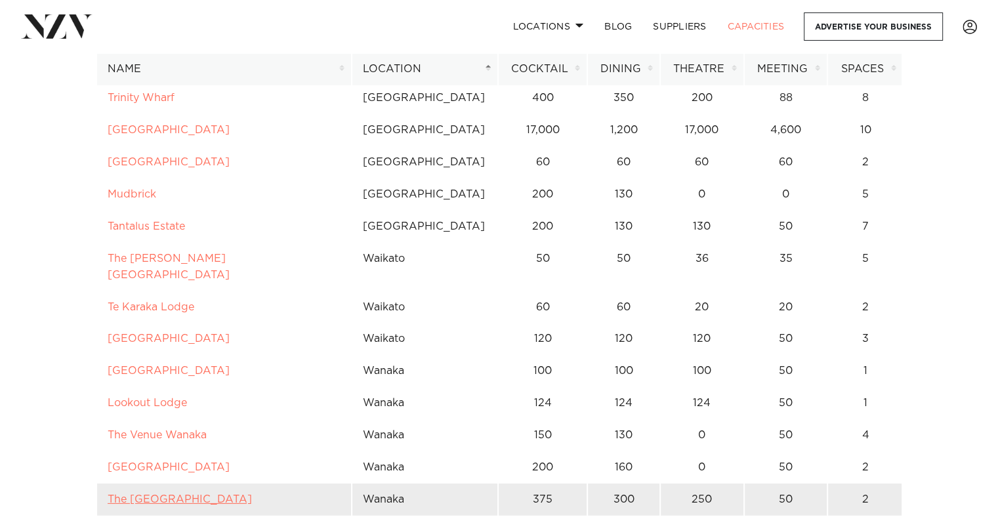
click at [158, 494] on link "The Rippon Hall" at bounding box center [180, 499] width 144 height 10
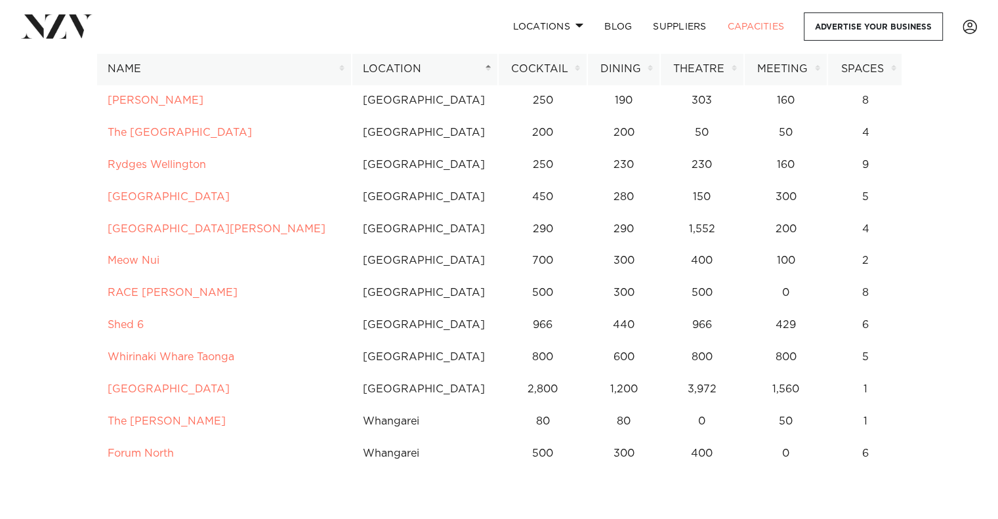
scroll to position [10301, 0]
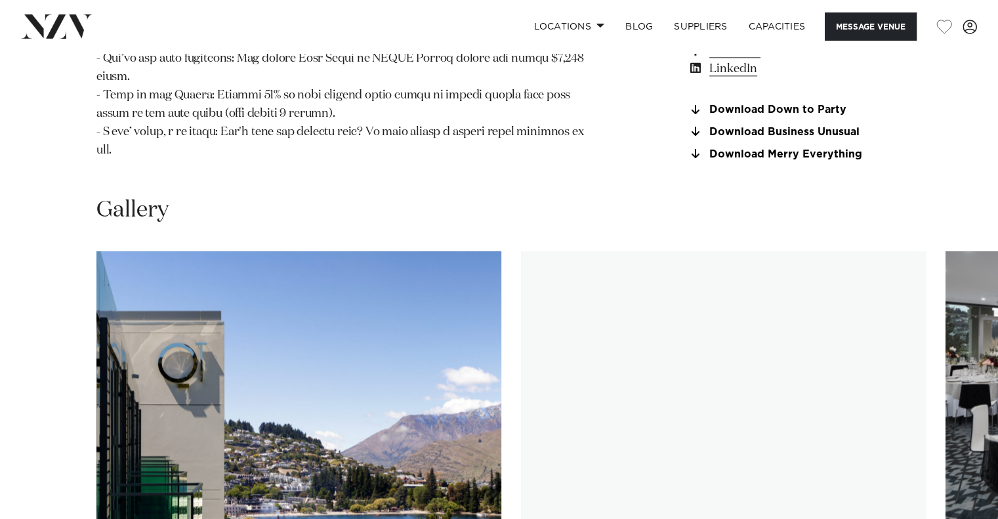
scroll to position [1673, 0]
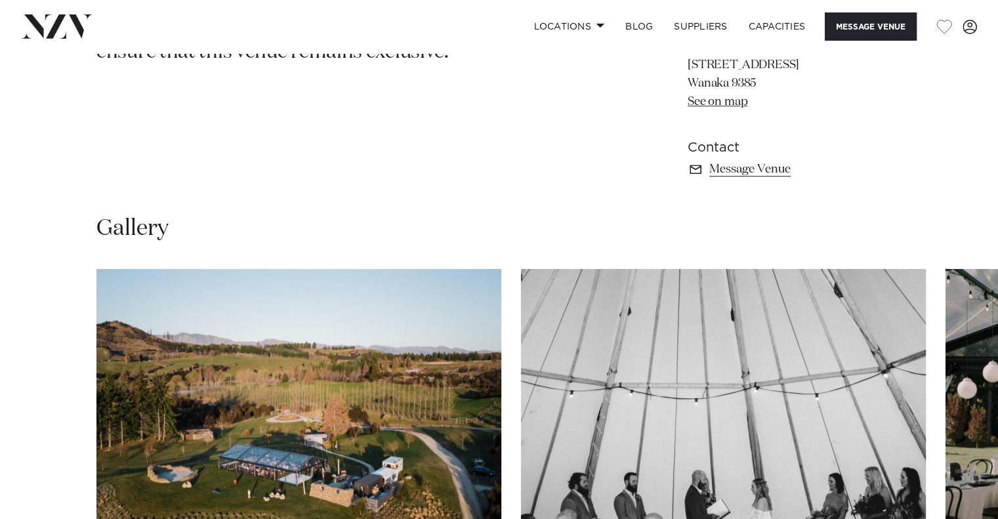
scroll to position [998, 0]
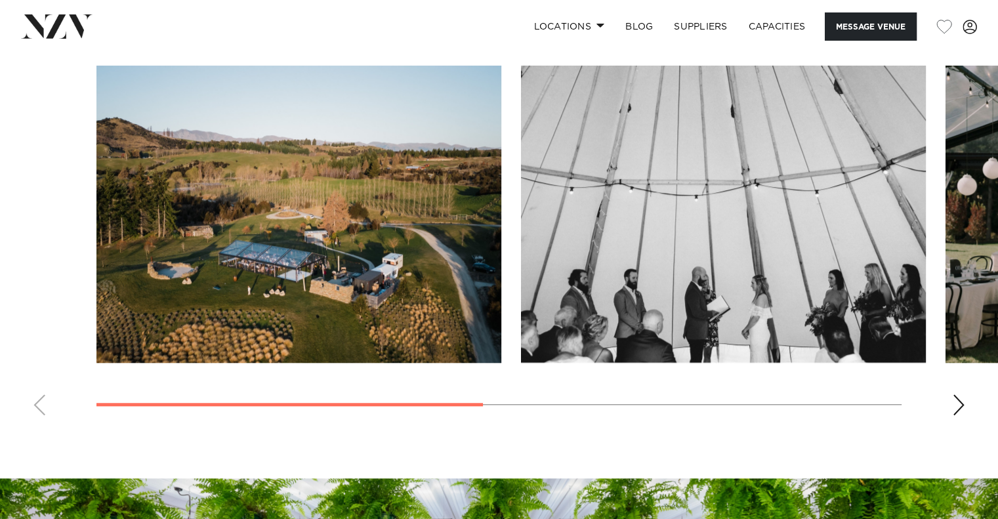
click at [952, 405] on div "Next slide" at bounding box center [958, 404] width 13 height 21
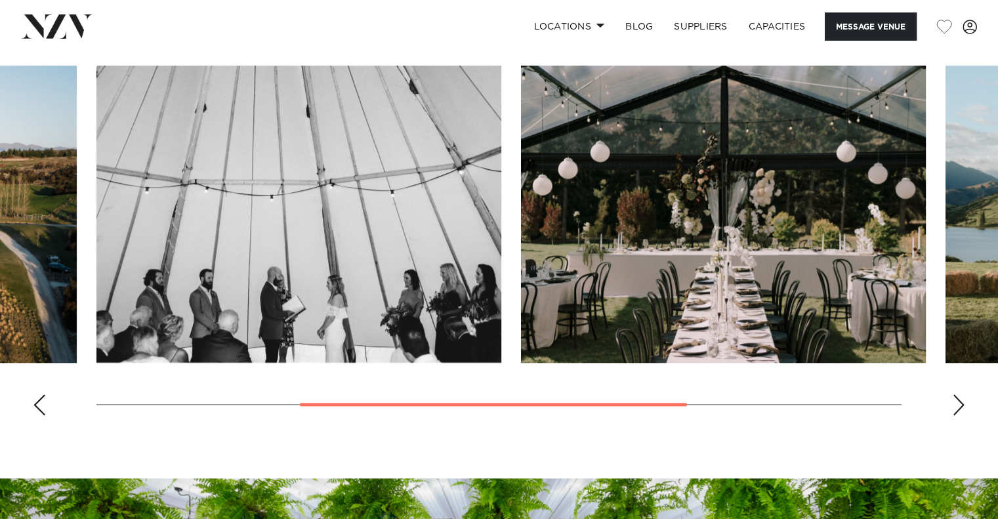
click at [952, 405] on div "Next slide" at bounding box center [958, 404] width 13 height 21
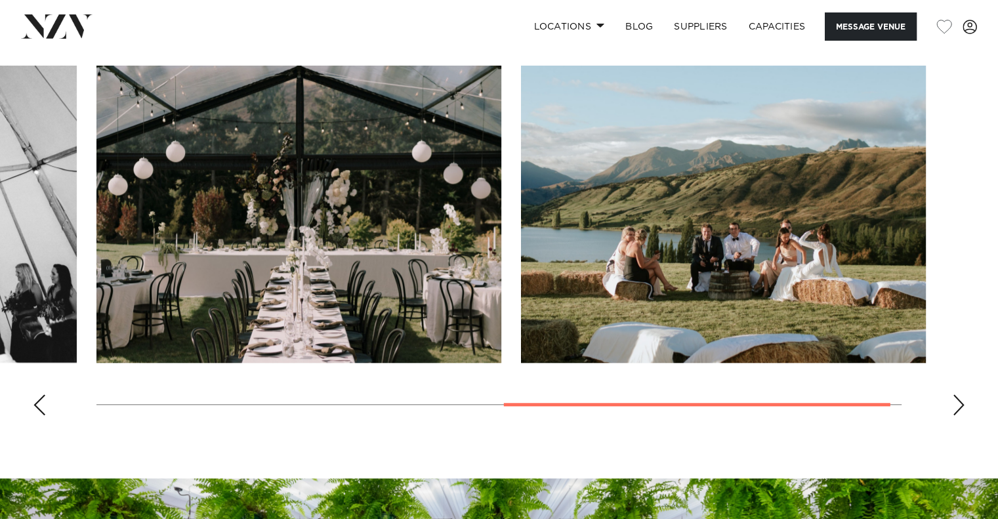
click at [952, 405] on div "Next slide" at bounding box center [958, 404] width 13 height 21
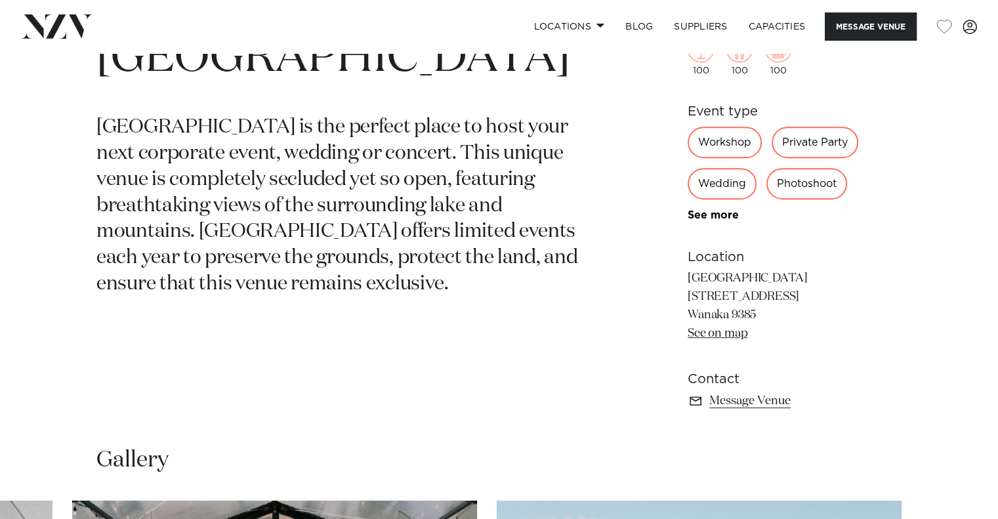
scroll to position [514, 0]
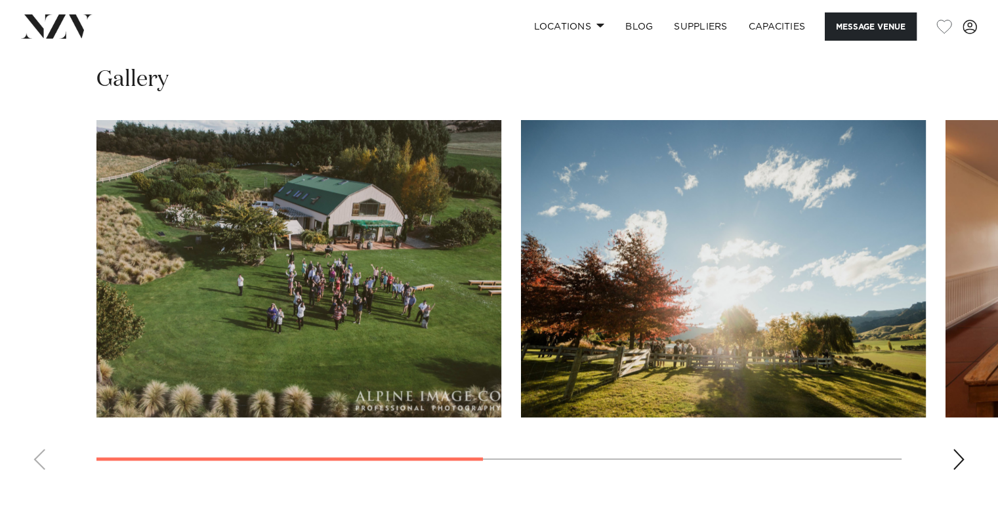
scroll to position [998, 0]
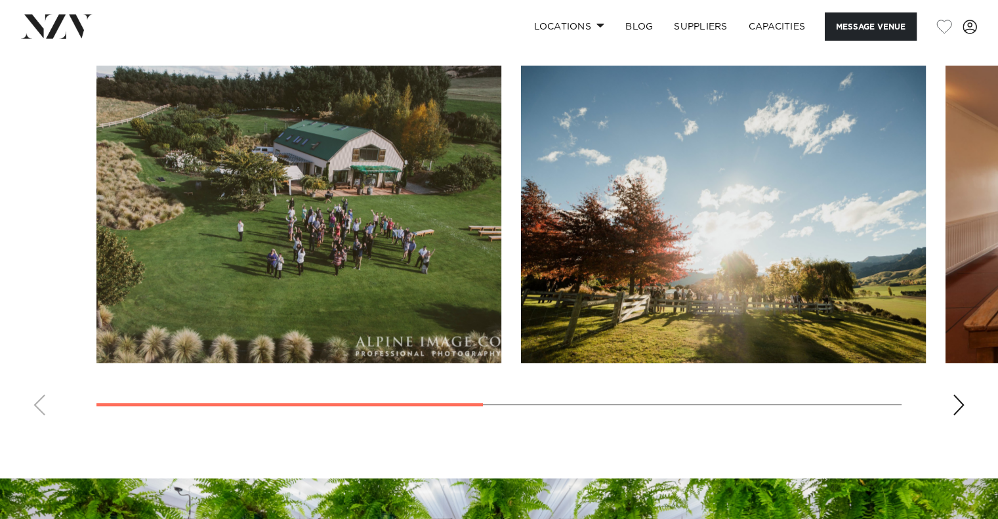
click at [958, 409] on div "Next slide" at bounding box center [958, 404] width 13 height 21
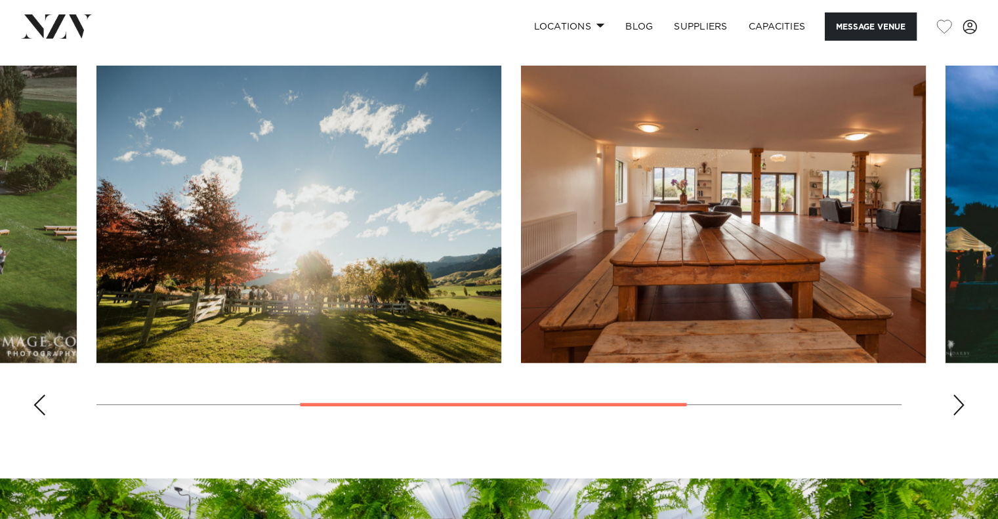
click at [958, 409] on div "Next slide" at bounding box center [958, 404] width 13 height 21
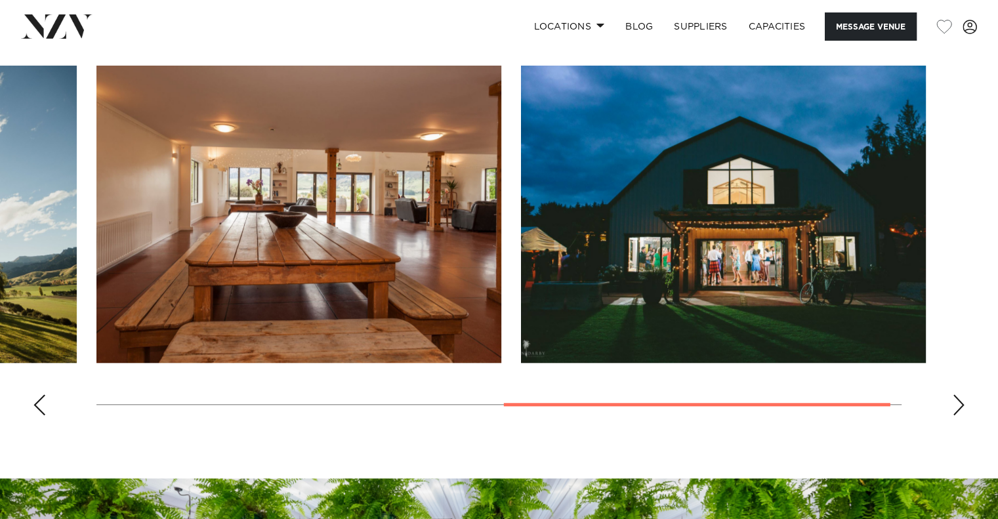
click at [958, 409] on div "Next slide" at bounding box center [958, 404] width 13 height 21
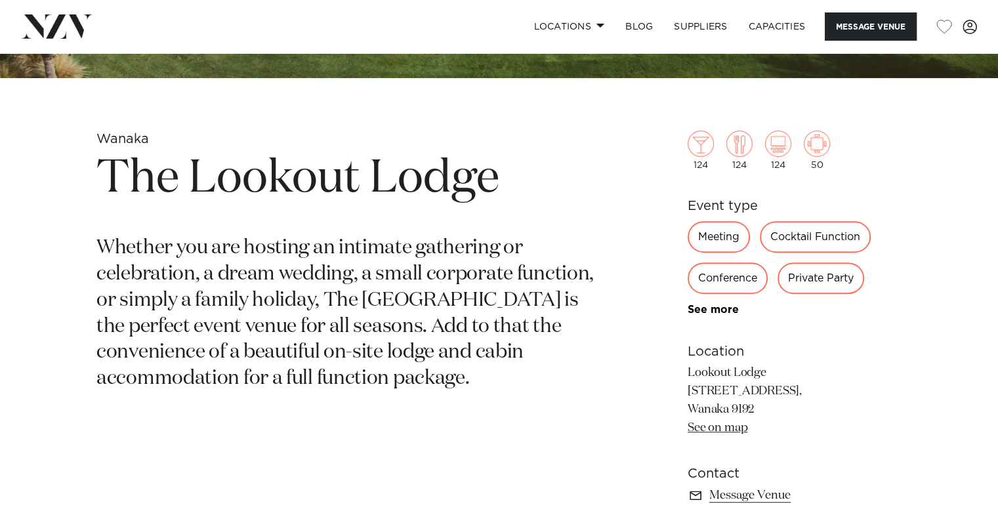
scroll to position [436, 0]
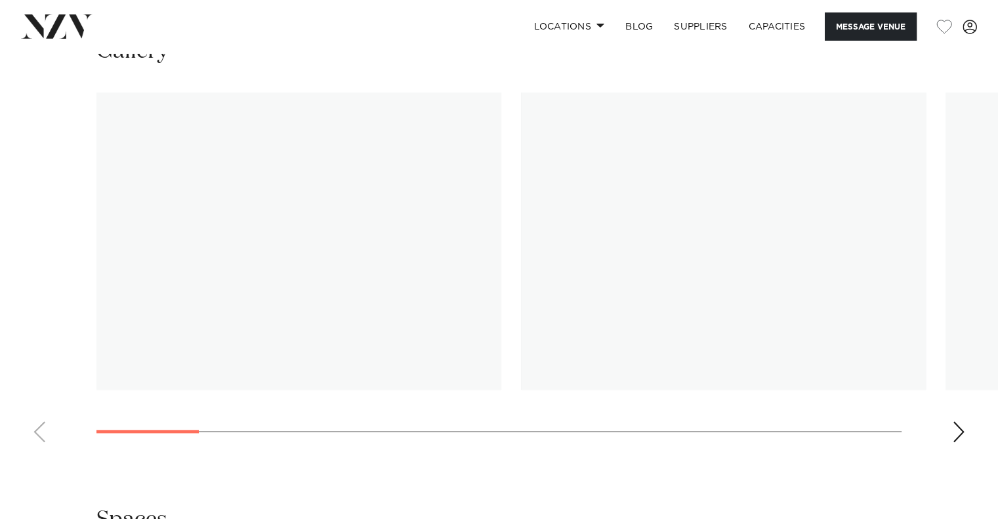
scroll to position [1345, 0]
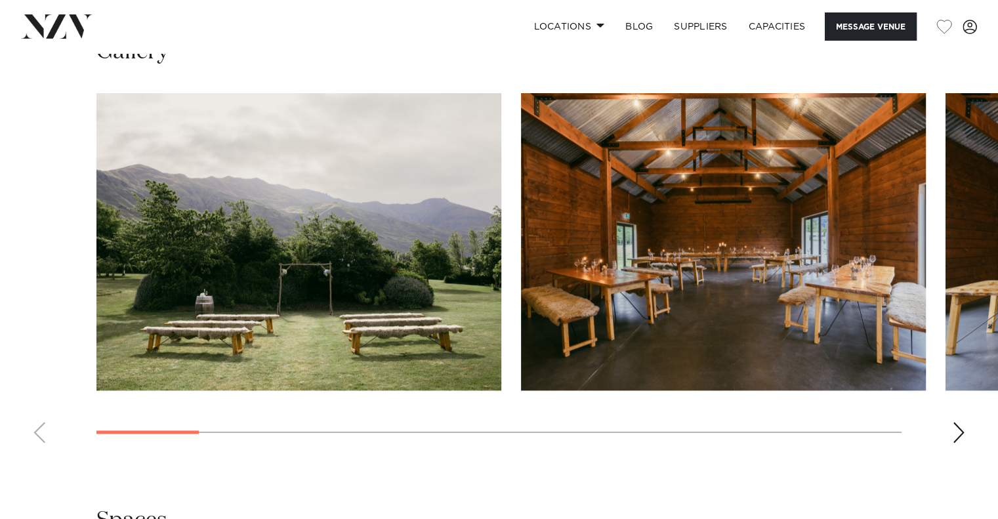
click at [956, 428] on div "Next slide" at bounding box center [958, 432] width 13 height 21
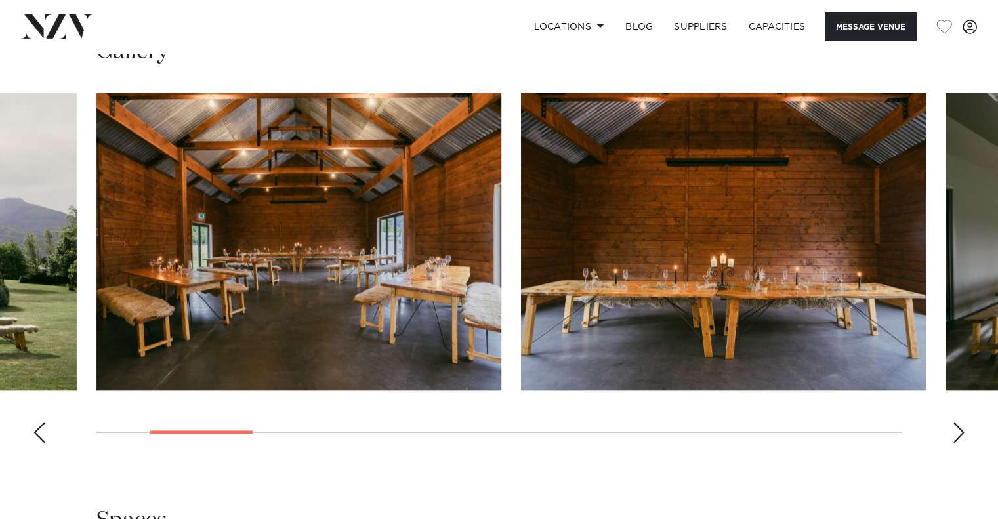
click at [956, 428] on div "Next slide" at bounding box center [958, 432] width 13 height 21
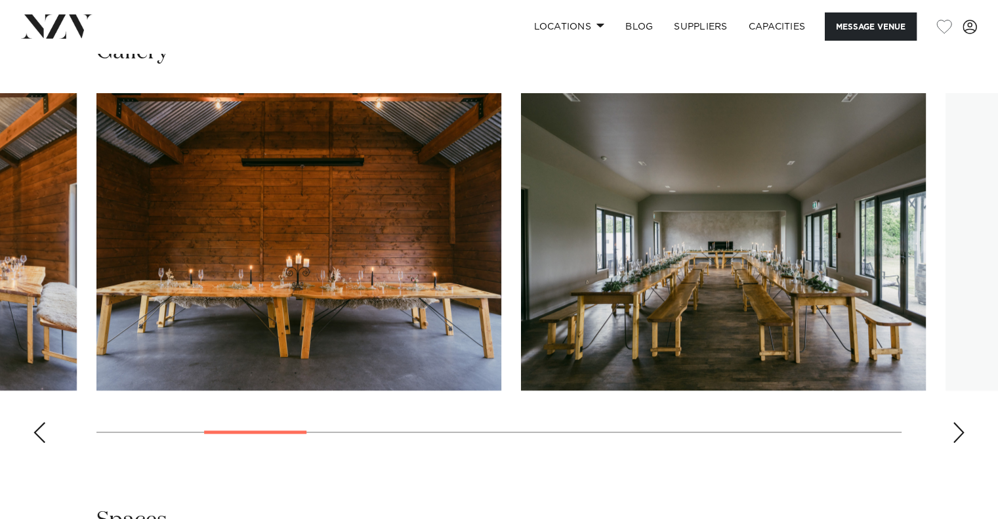
click at [956, 428] on div "Next slide" at bounding box center [958, 432] width 13 height 21
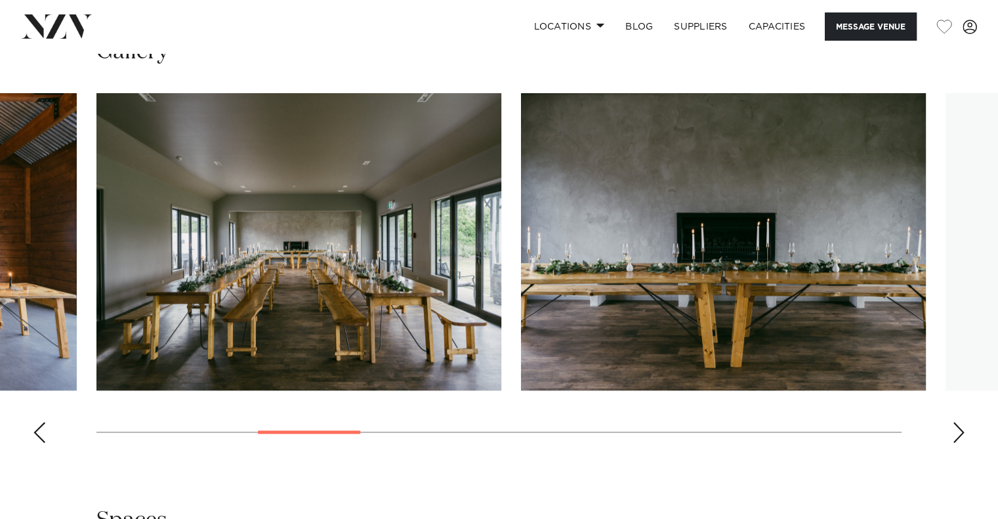
click at [956, 428] on div "Next slide" at bounding box center [958, 432] width 13 height 21
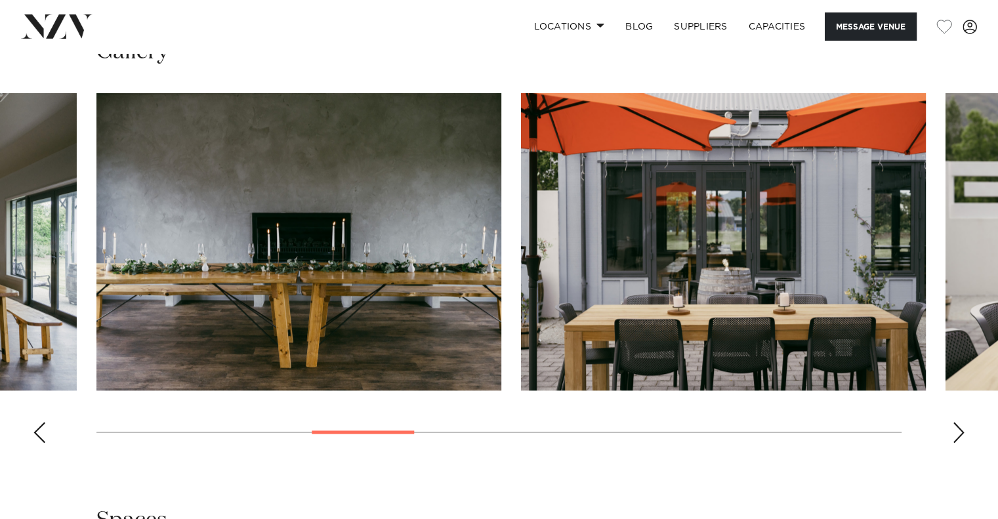
click at [956, 428] on div "Next slide" at bounding box center [958, 432] width 13 height 21
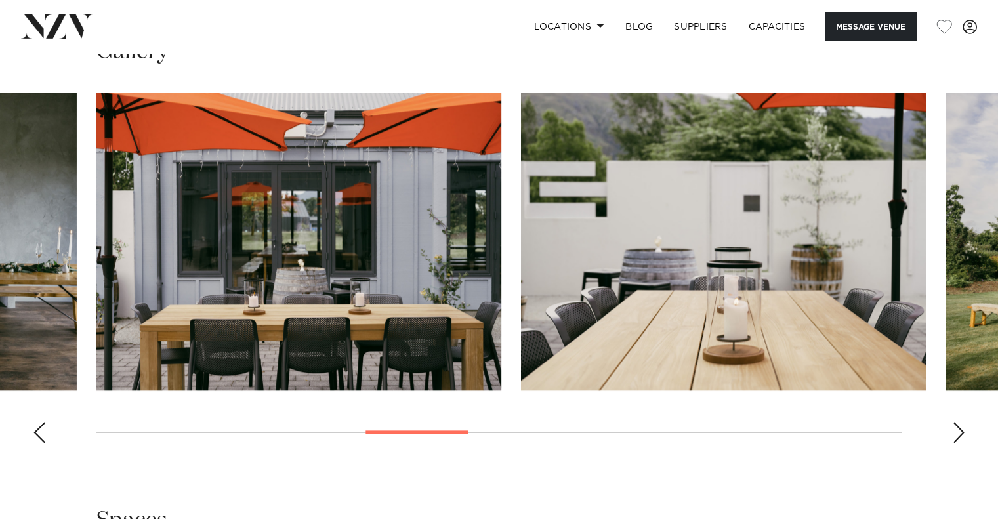
click at [956, 428] on div "Next slide" at bounding box center [958, 432] width 13 height 21
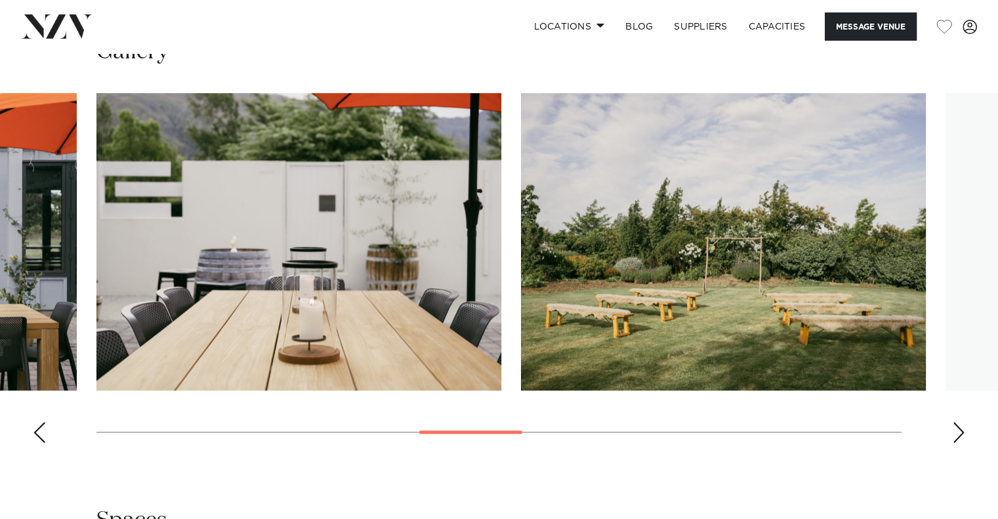
click at [956, 428] on div "Next slide" at bounding box center [958, 432] width 13 height 21
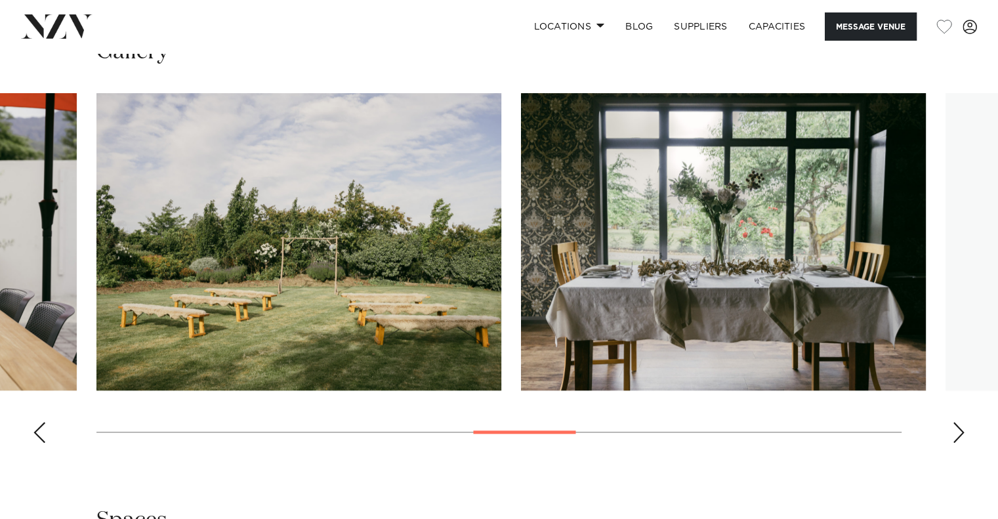
click at [956, 428] on div "Next slide" at bounding box center [958, 432] width 13 height 21
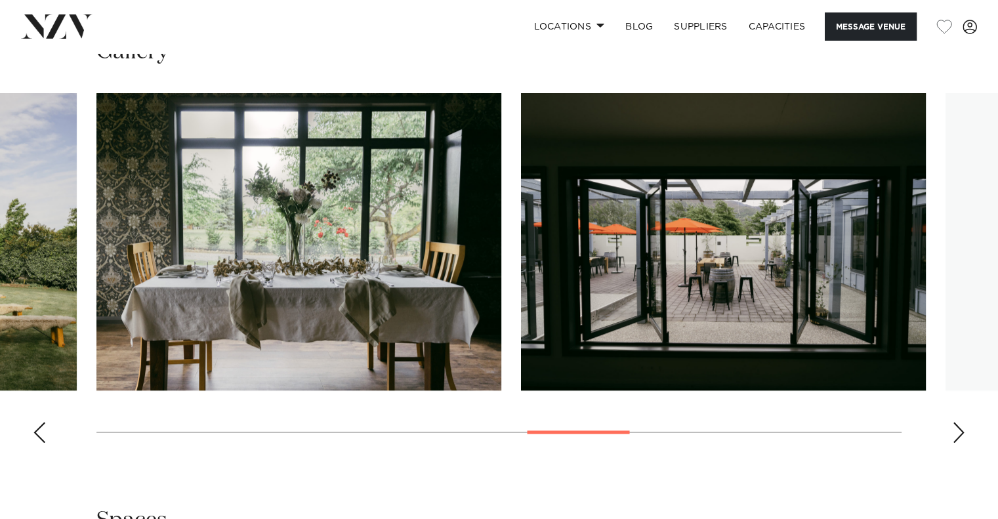
click at [956, 428] on div "Next slide" at bounding box center [958, 432] width 13 height 21
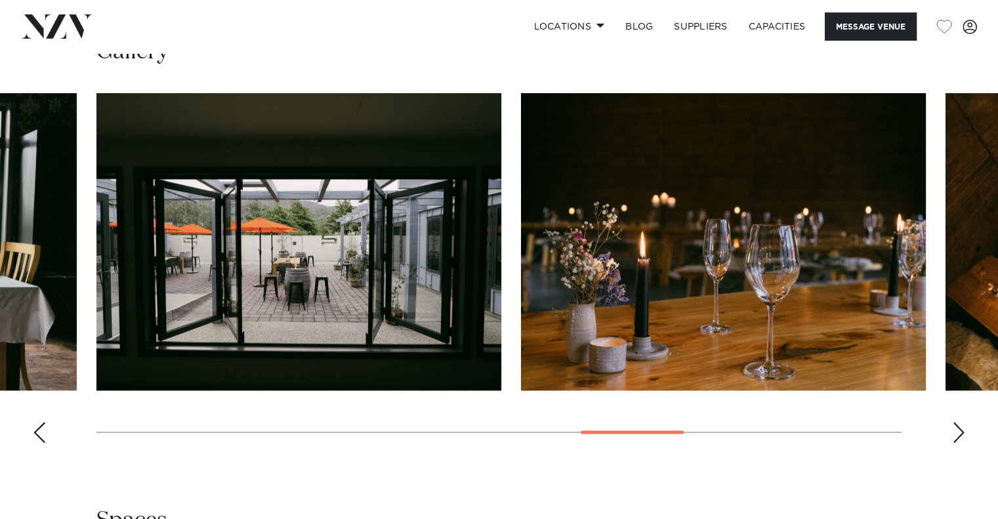
click at [954, 432] on div "Next slide" at bounding box center [958, 432] width 13 height 21
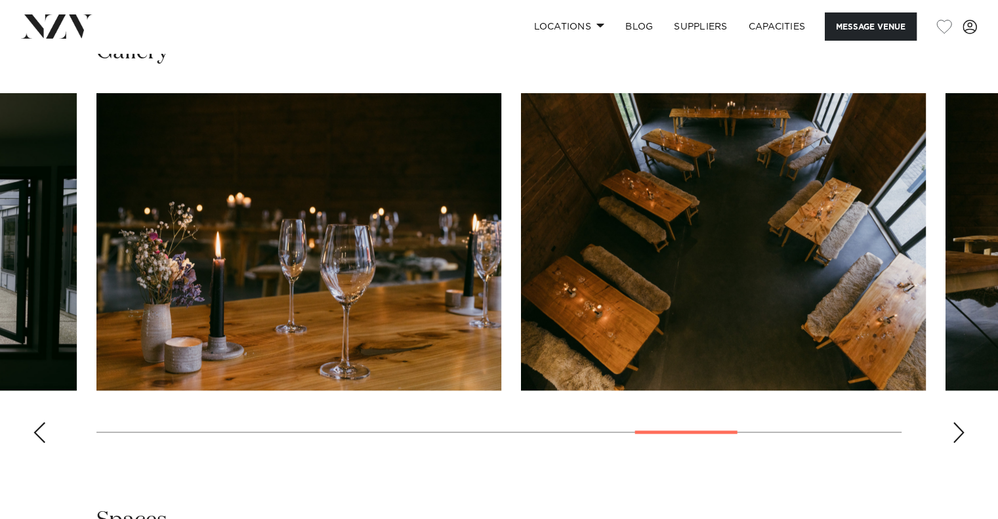
click at [954, 432] on div "Next slide" at bounding box center [958, 432] width 13 height 21
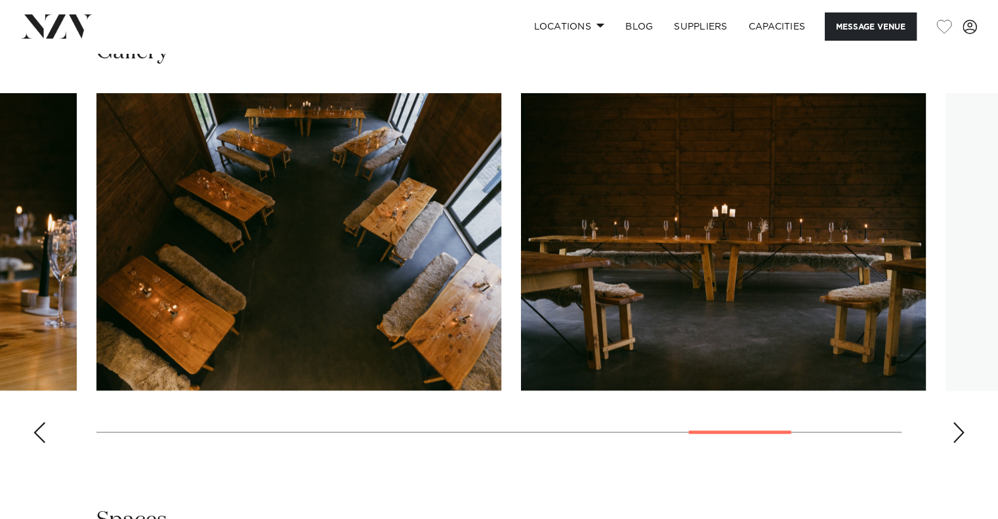
click at [954, 432] on div "Next slide" at bounding box center [958, 432] width 13 height 21
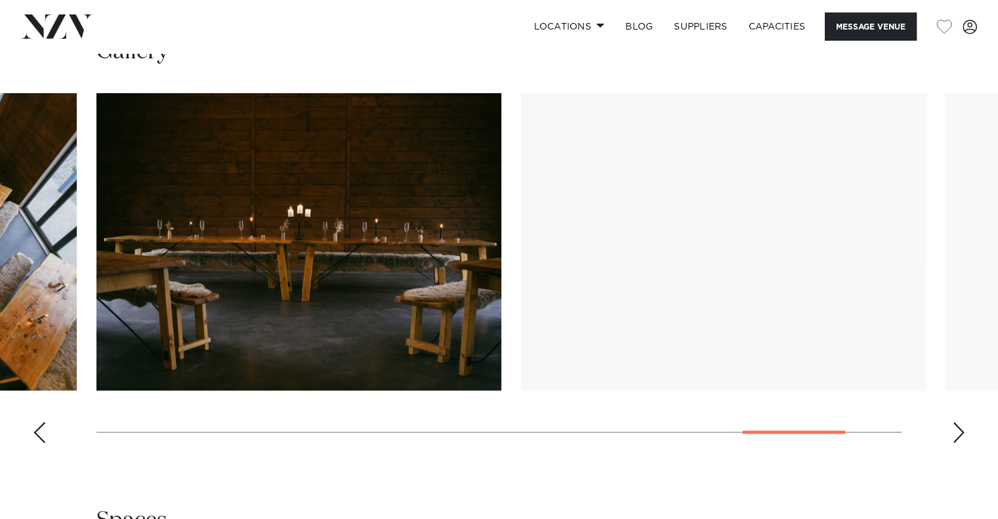
click at [954, 432] on div "Next slide" at bounding box center [958, 432] width 13 height 21
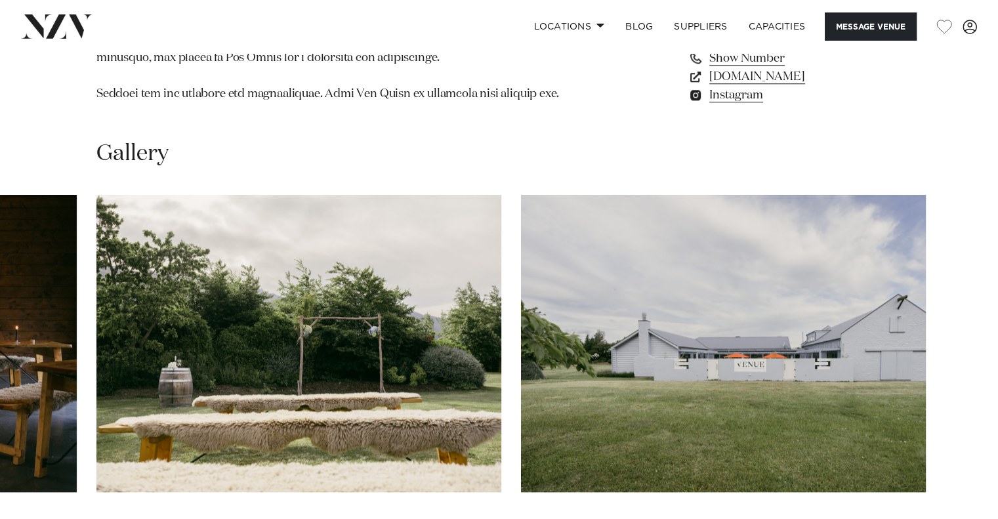
scroll to position [1231, 0]
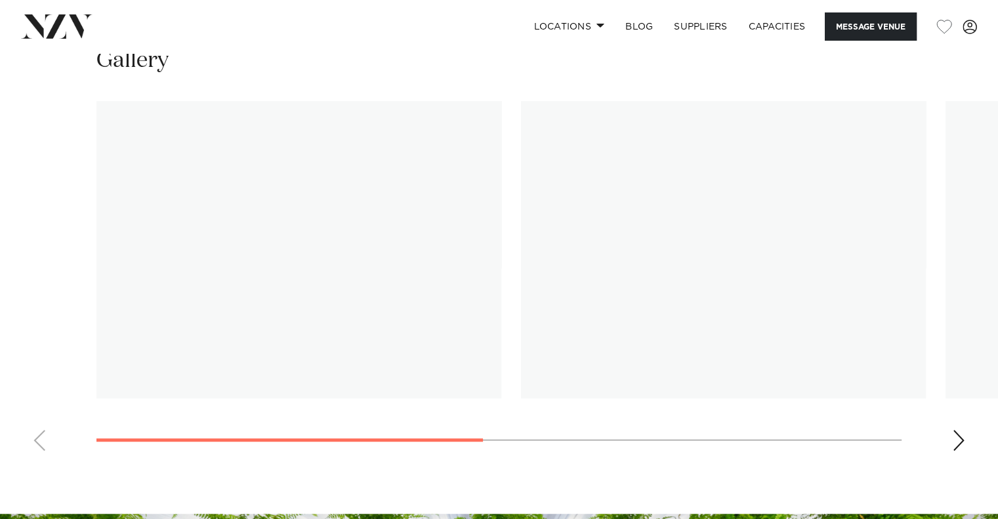
scroll to position [963, 0]
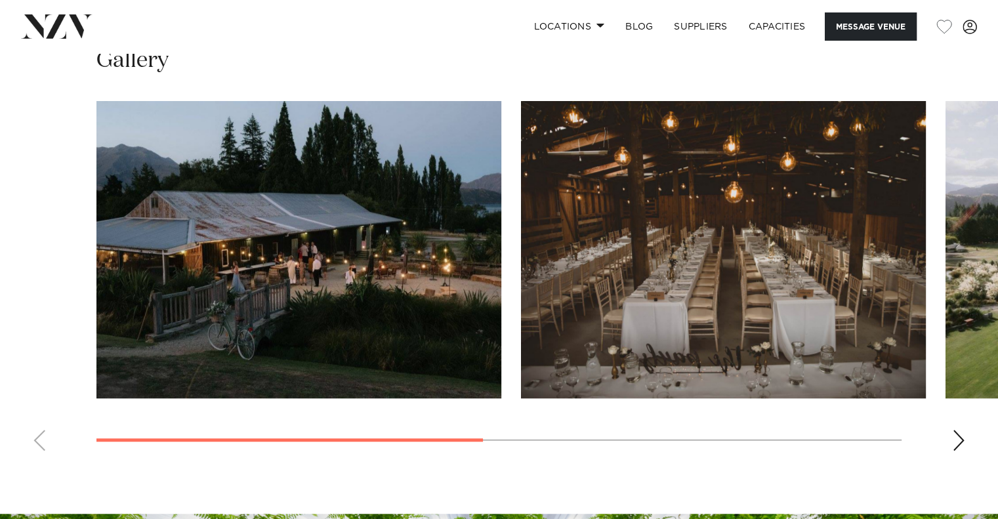
click at [955, 440] on div "Next slide" at bounding box center [958, 440] width 13 height 21
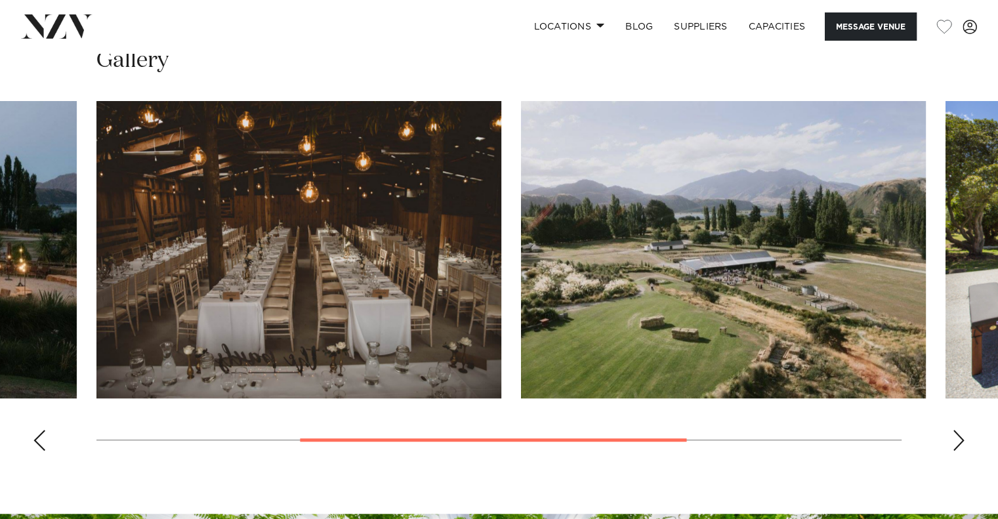
click at [955, 440] on div "Next slide" at bounding box center [958, 440] width 13 height 21
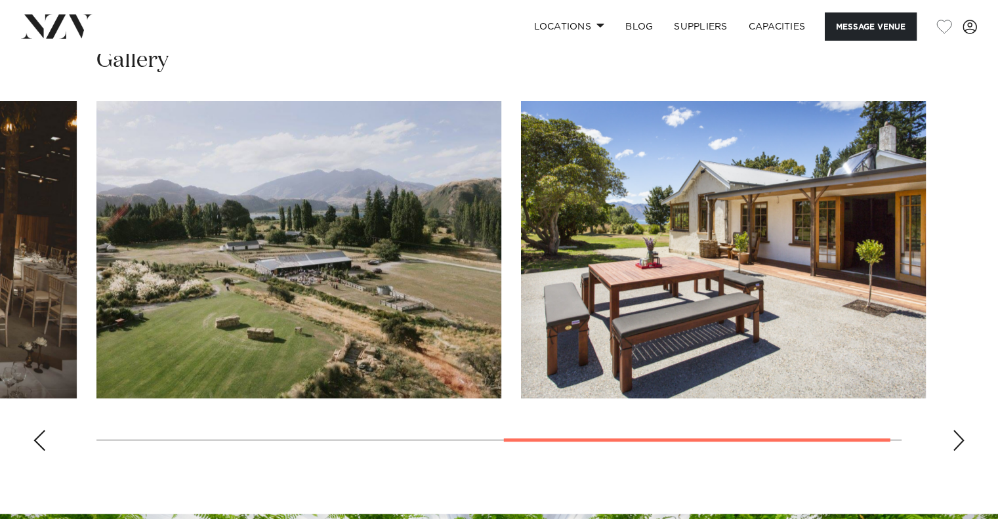
click at [955, 440] on div "Next slide" at bounding box center [958, 440] width 13 height 21
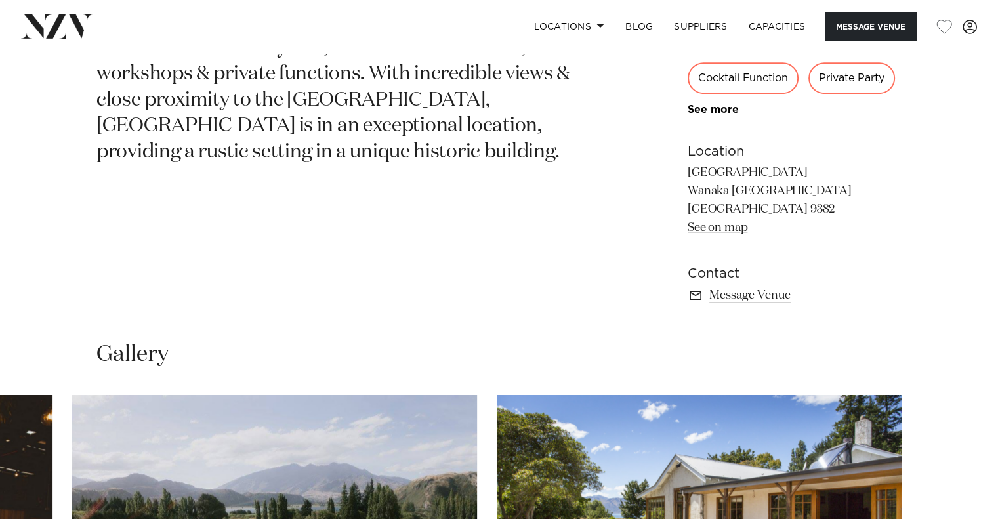
scroll to position [694, 0]
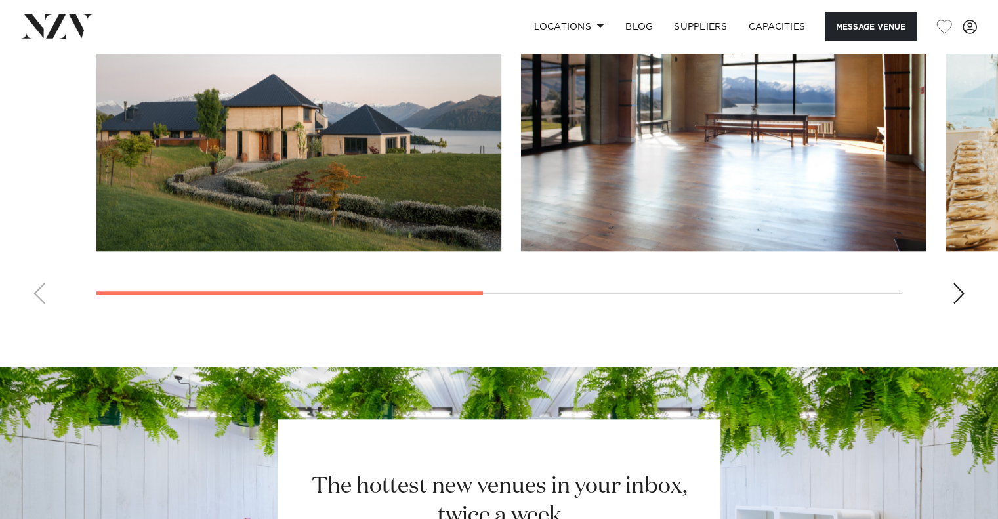
scroll to position [1114, 0]
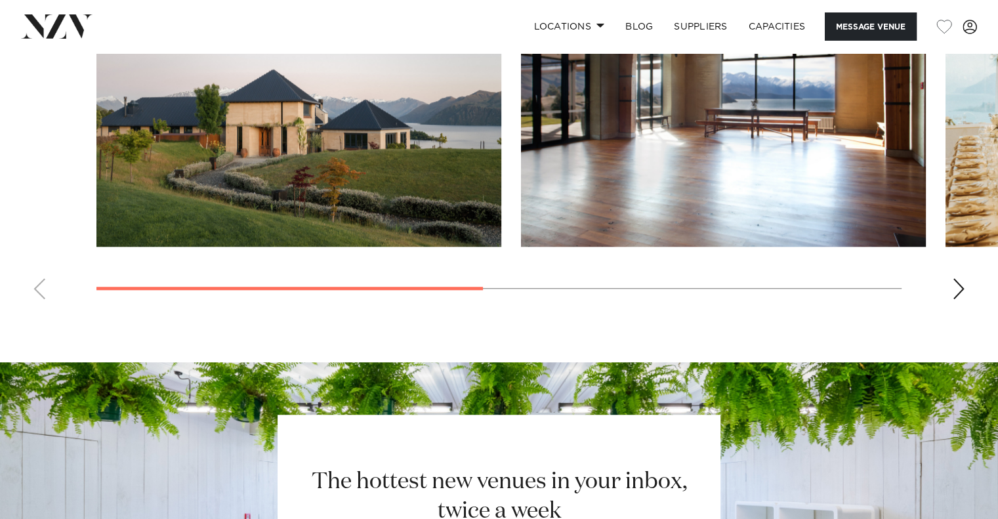
click at [963, 288] on div "Next slide" at bounding box center [958, 288] width 13 height 21
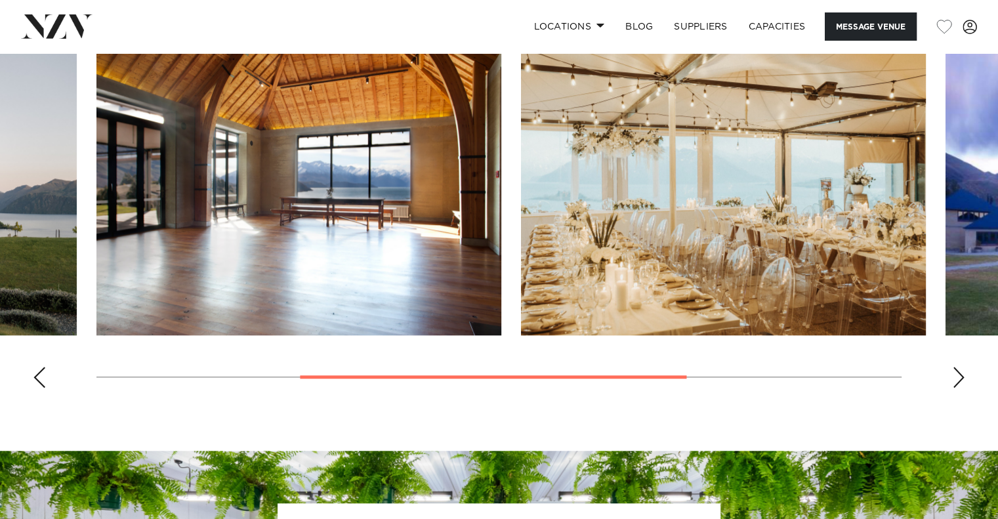
scroll to position [1012, 0]
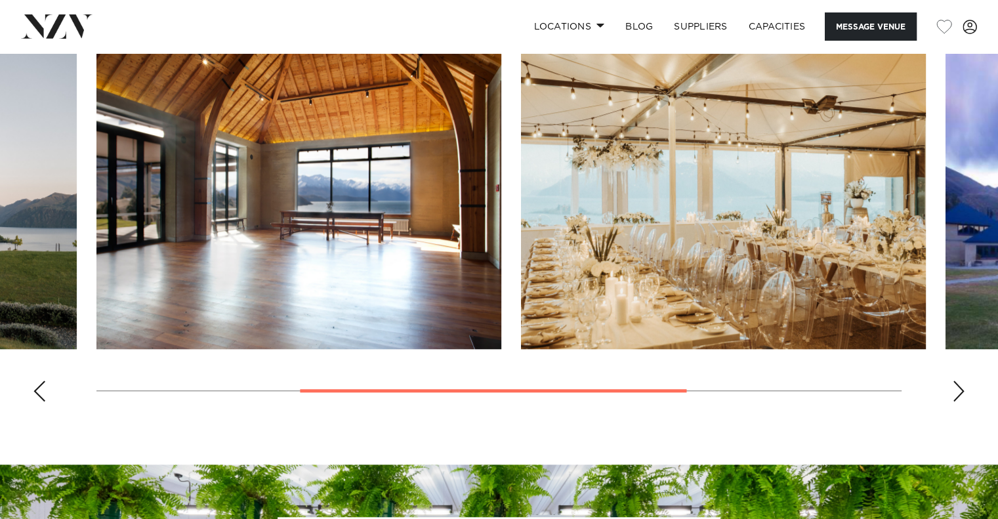
click at [954, 384] on div "Next slide" at bounding box center [958, 390] width 13 height 21
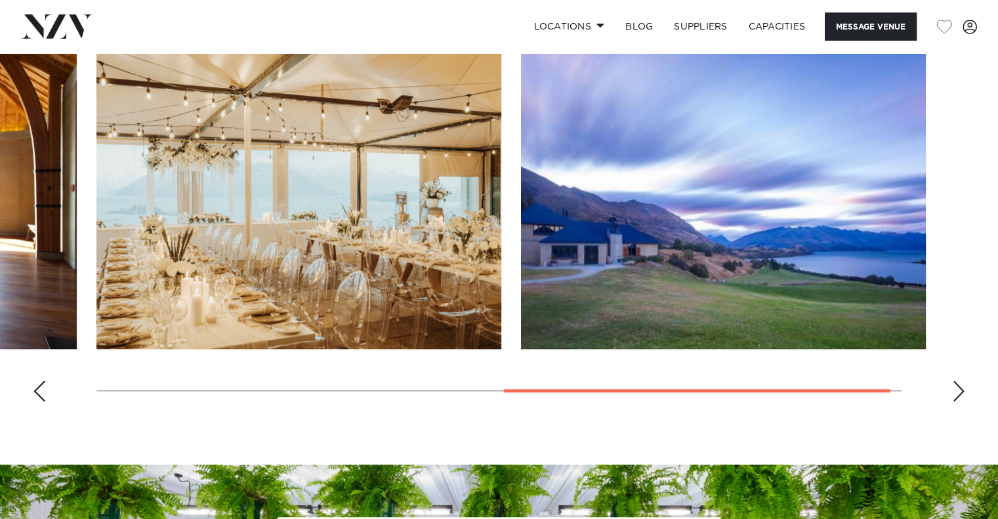
click at [954, 384] on div "Next slide" at bounding box center [958, 390] width 13 height 21
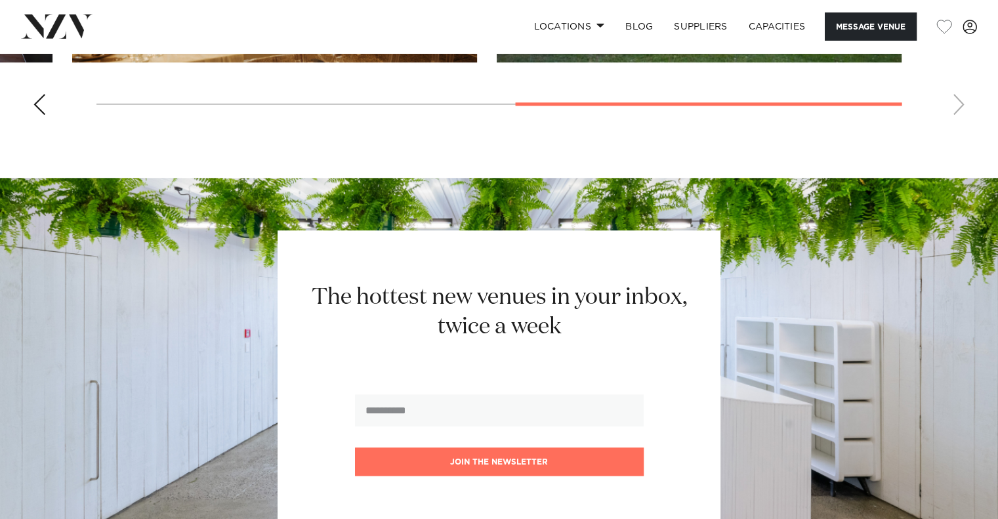
scroll to position [1296, 0]
